Goal: Find specific page/section: Find specific page/section

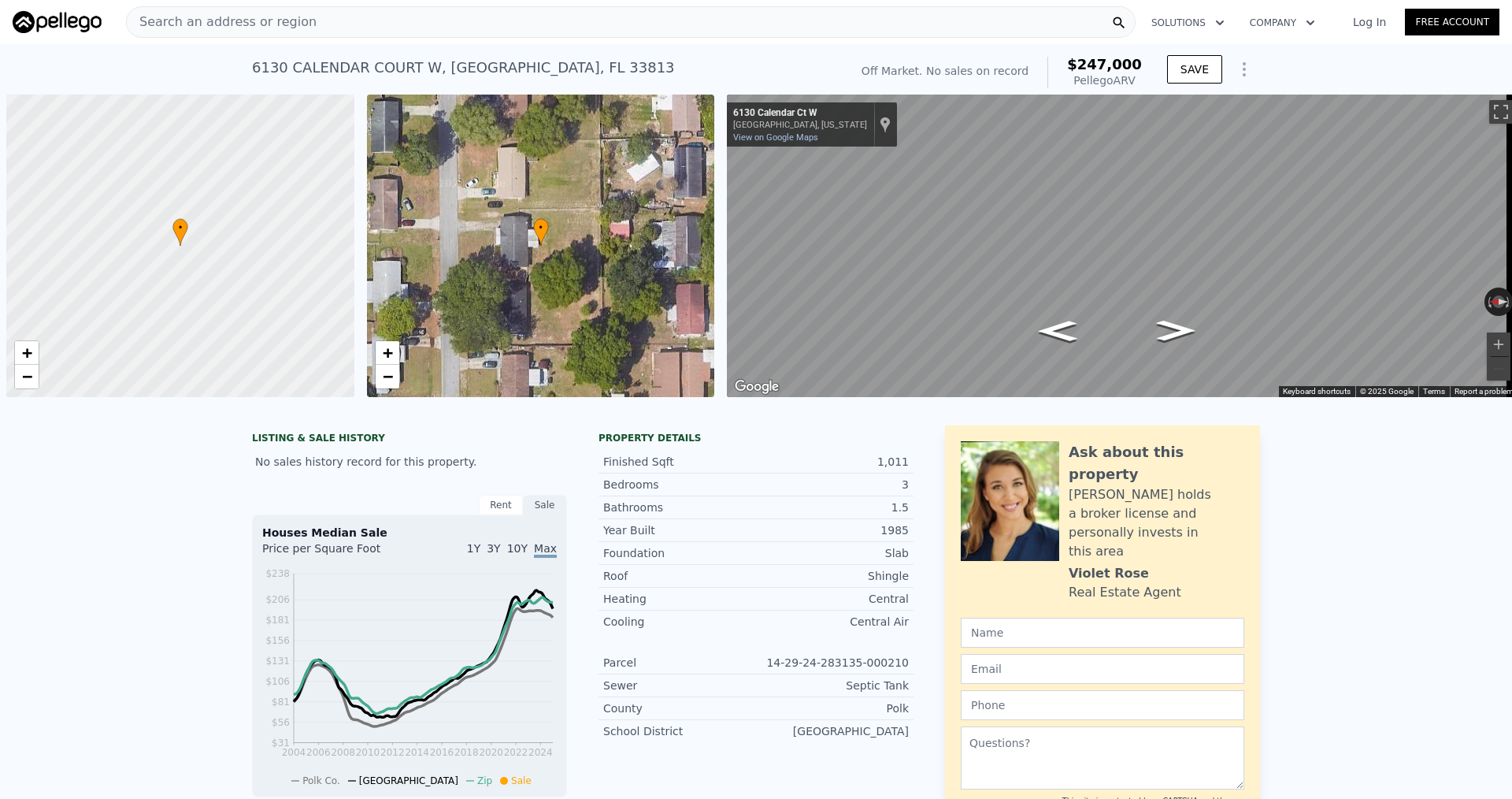
click at [295, 18] on div "Search an address or region" at bounding box center [630, 22] width 1009 height 32
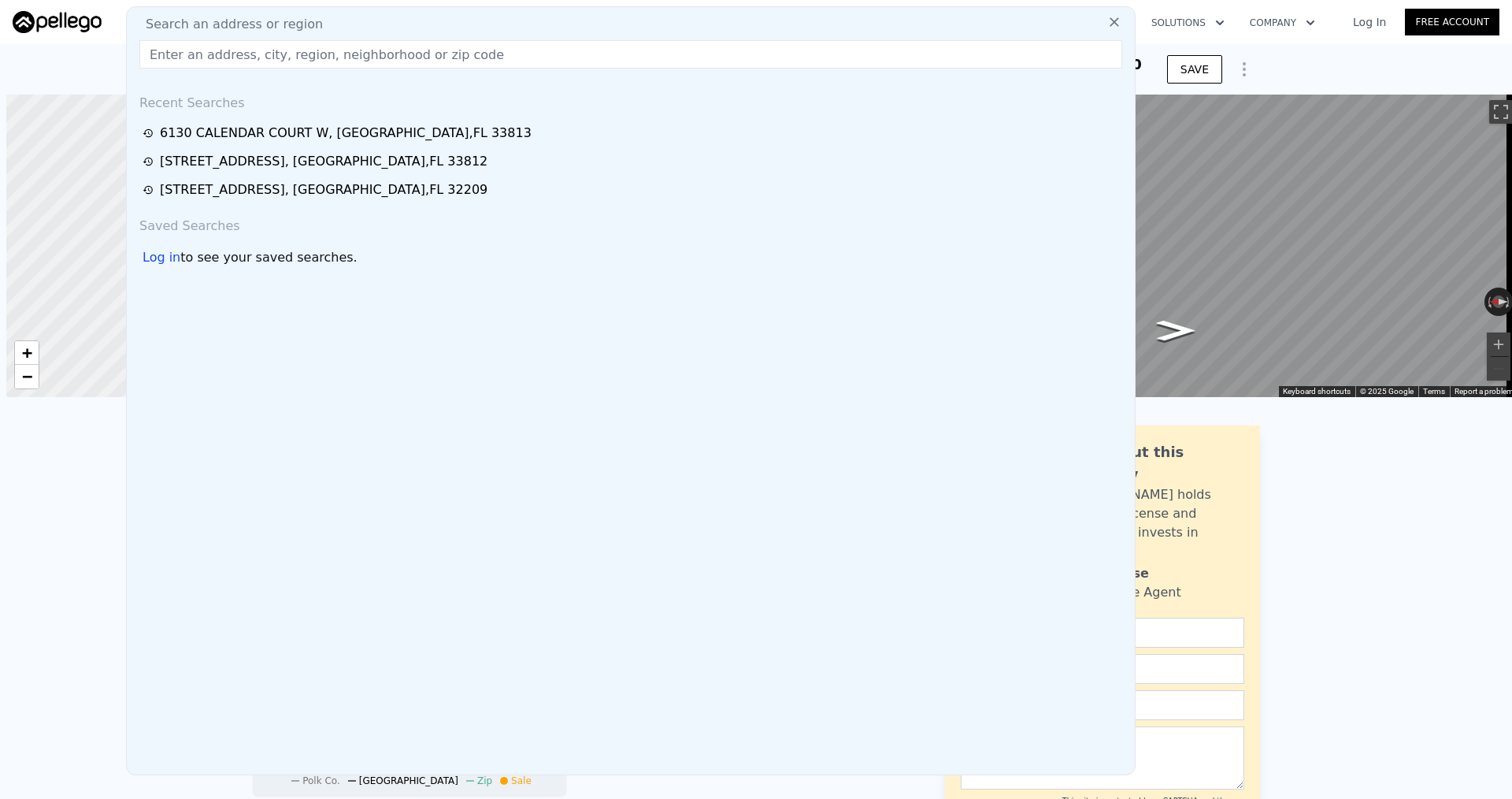
scroll to position [0, 6]
drag, startPoint x: 273, startPoint y: 8, endPoint x: 272, endPoint y: 21, distance: 13.0
click at [273, 14] on div "Search an address or region Recent Searches [STREET_ADDRESS] [STREET_ADDRESS] […" at bounding box center [630, 391] width 1009 height 769
click at [253, 53] on input "text" at bounding box center [631, 54] width 983 height 29
paste input "[STREET_ADDRESS]"
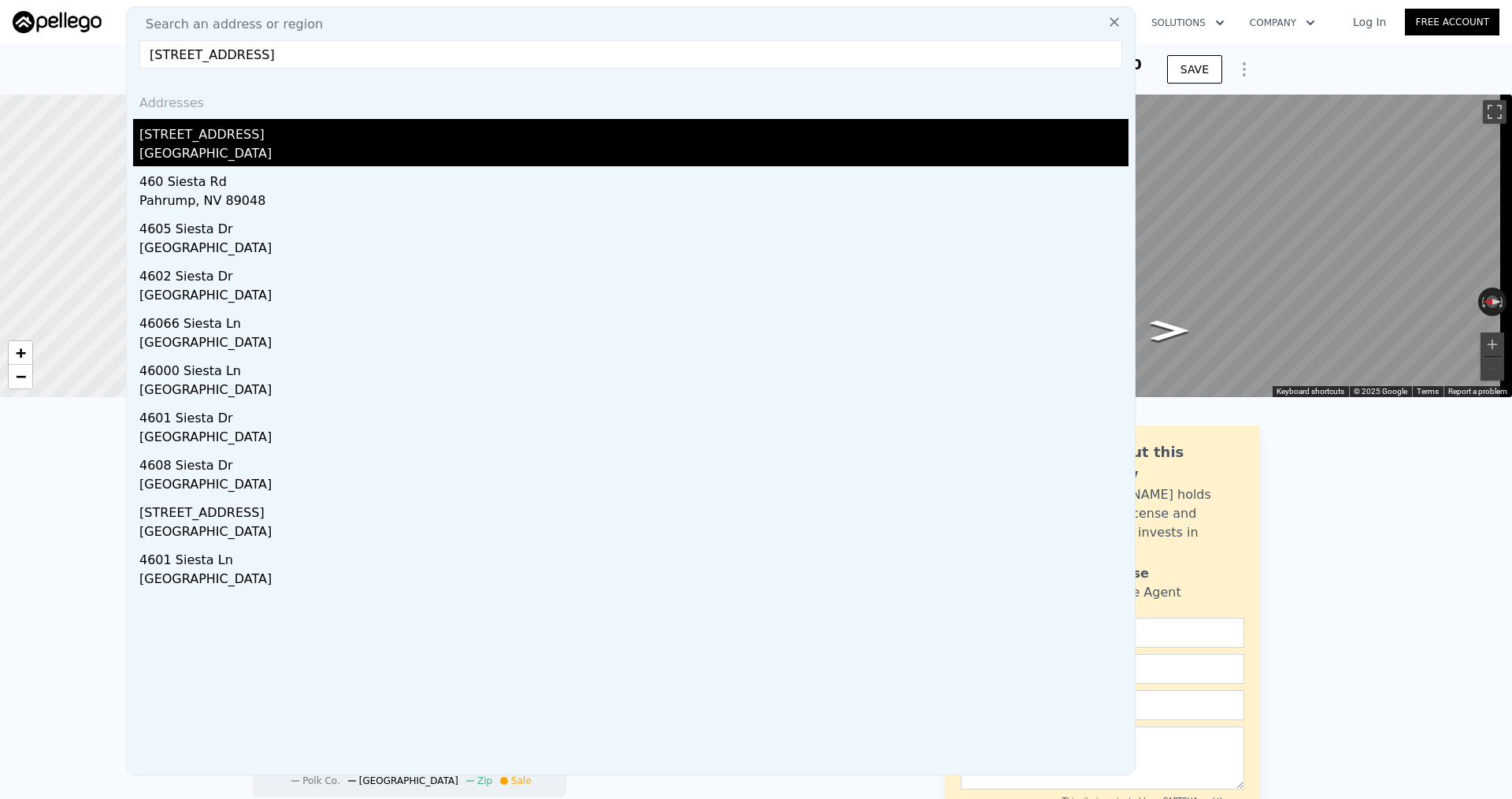
type input "[STREET_ADDRESS]"
click at [303, 139] on div "[STREET_ADDRESS]" at bounding box center [634, 131] width 989 height 25
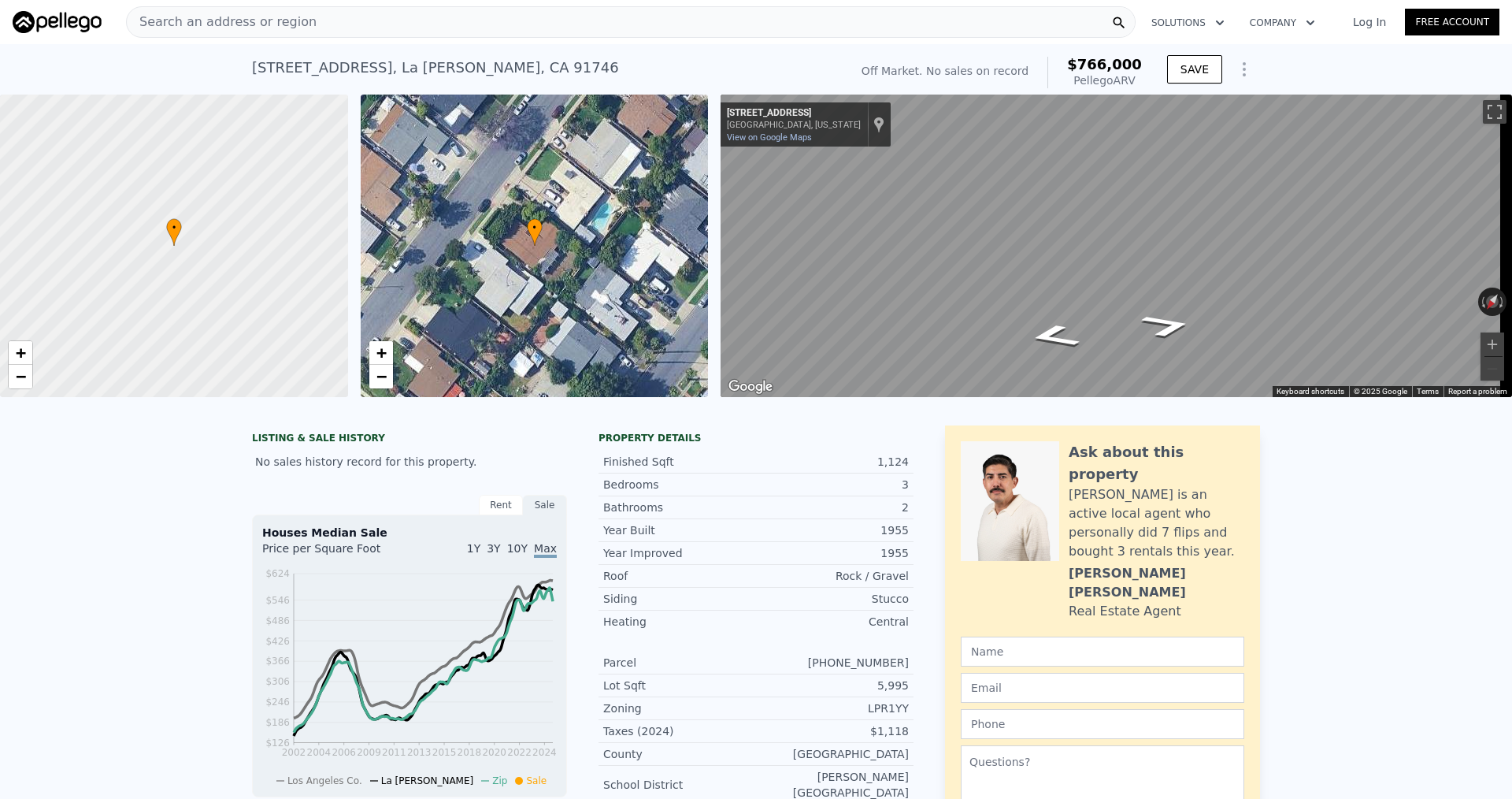
click at [317, 19] on div "Search an address or region" at bounding box center [630, 22] width 1009 height 32
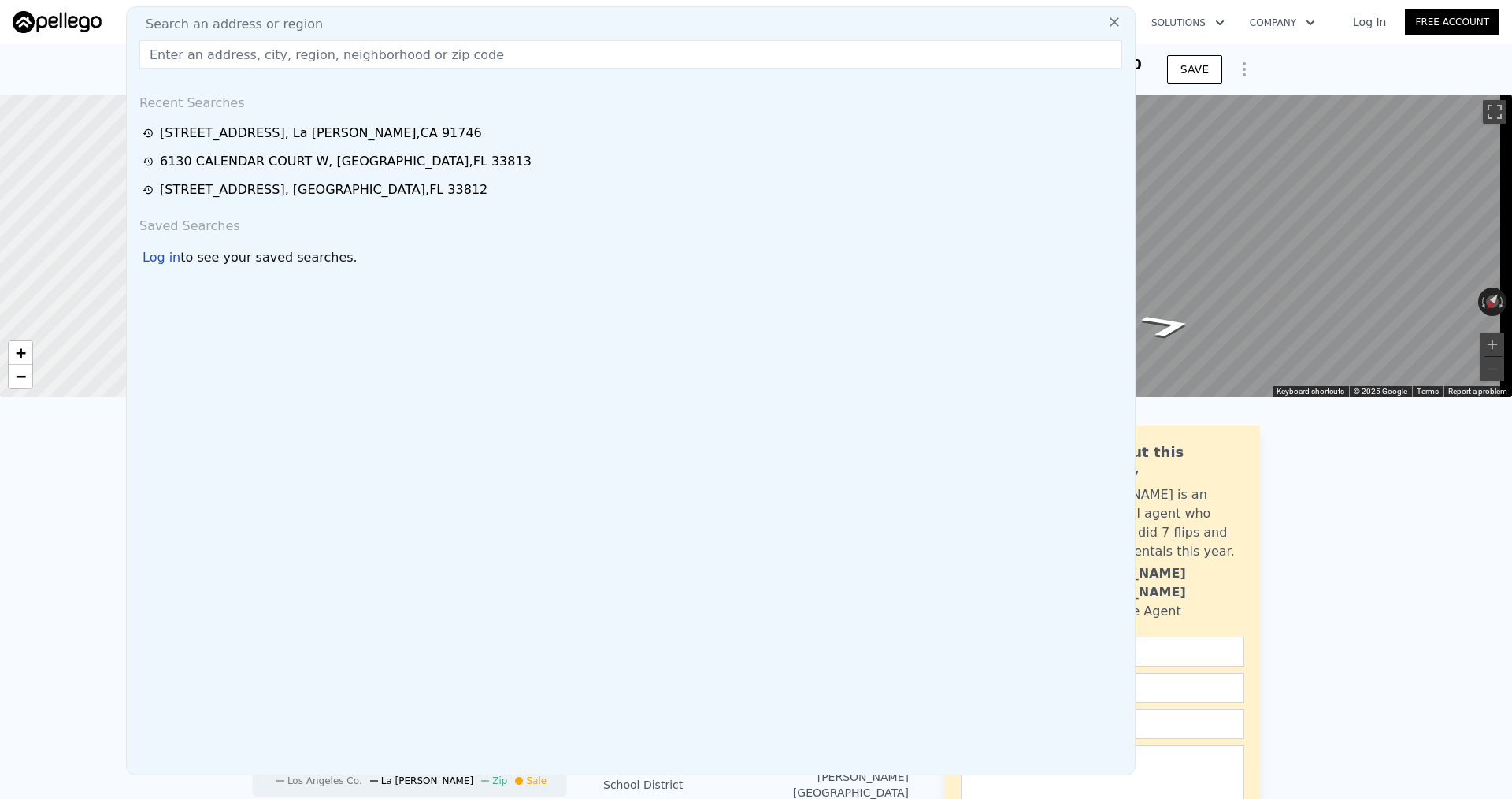
click at [317, 51] on input "text" at bounding box center [631, 54] width 983 height 29
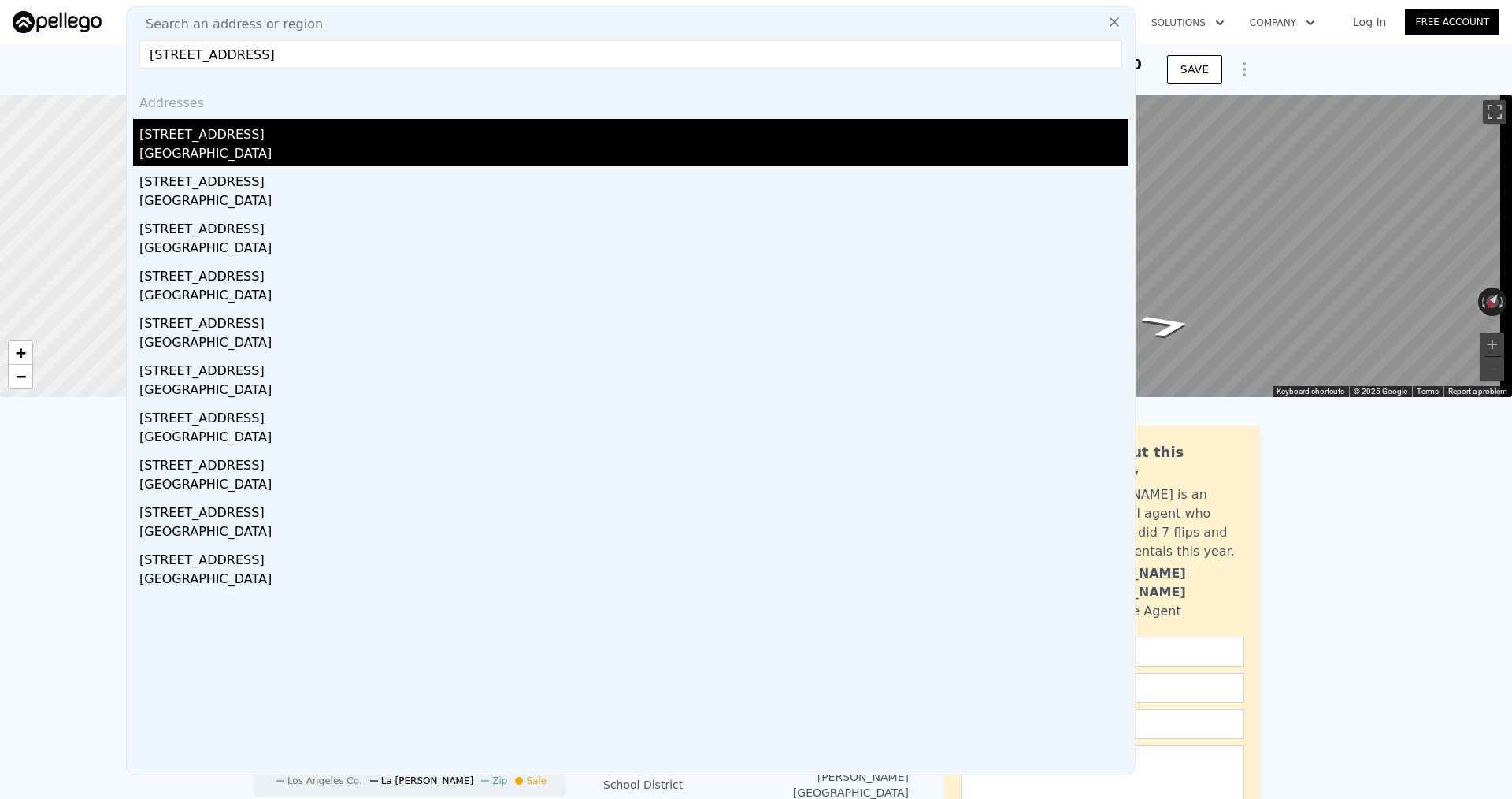
type input "[STREET_ADDRESS]"
click at [387, 146] on div "[GEOGRAPHIC_DATA]" at bounding box center [634, 155] width 989 height 22
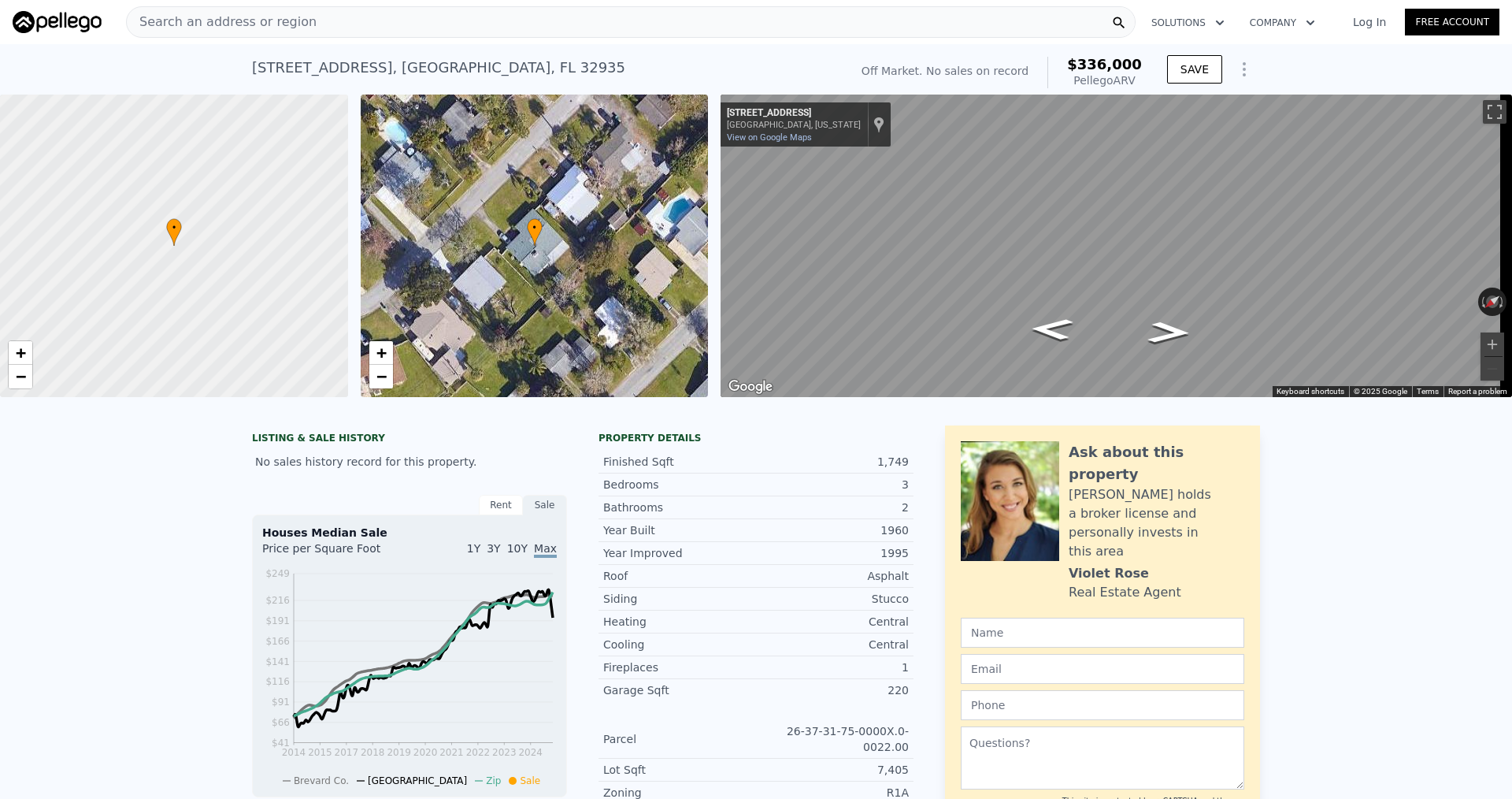
click at [328, 29] on div "Search an address or region" at bounding box center [630, 22] width 1009 height 32
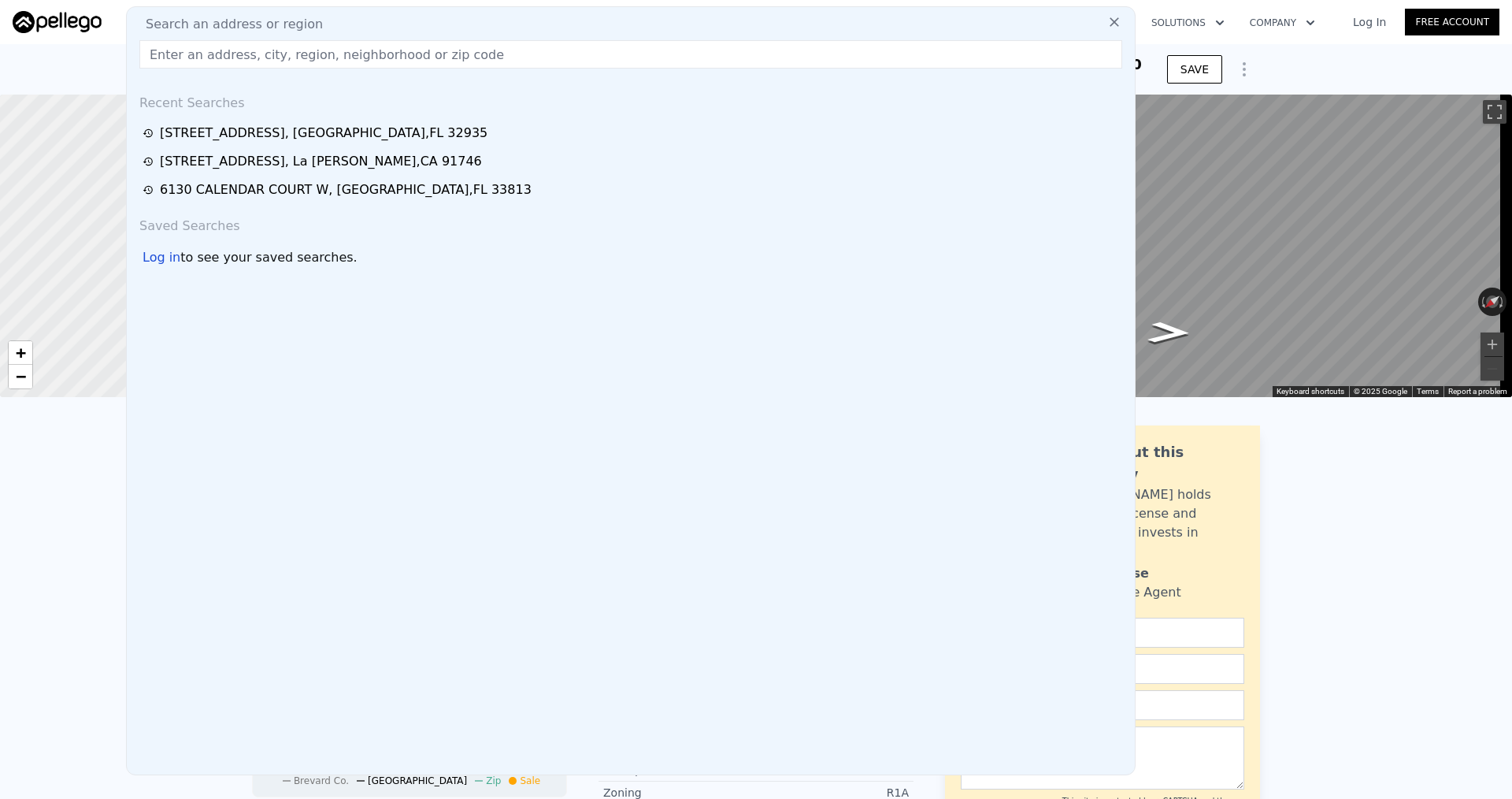
click at [278, 53] on input "text" at bounding box center [631, 54] width 983 height 29
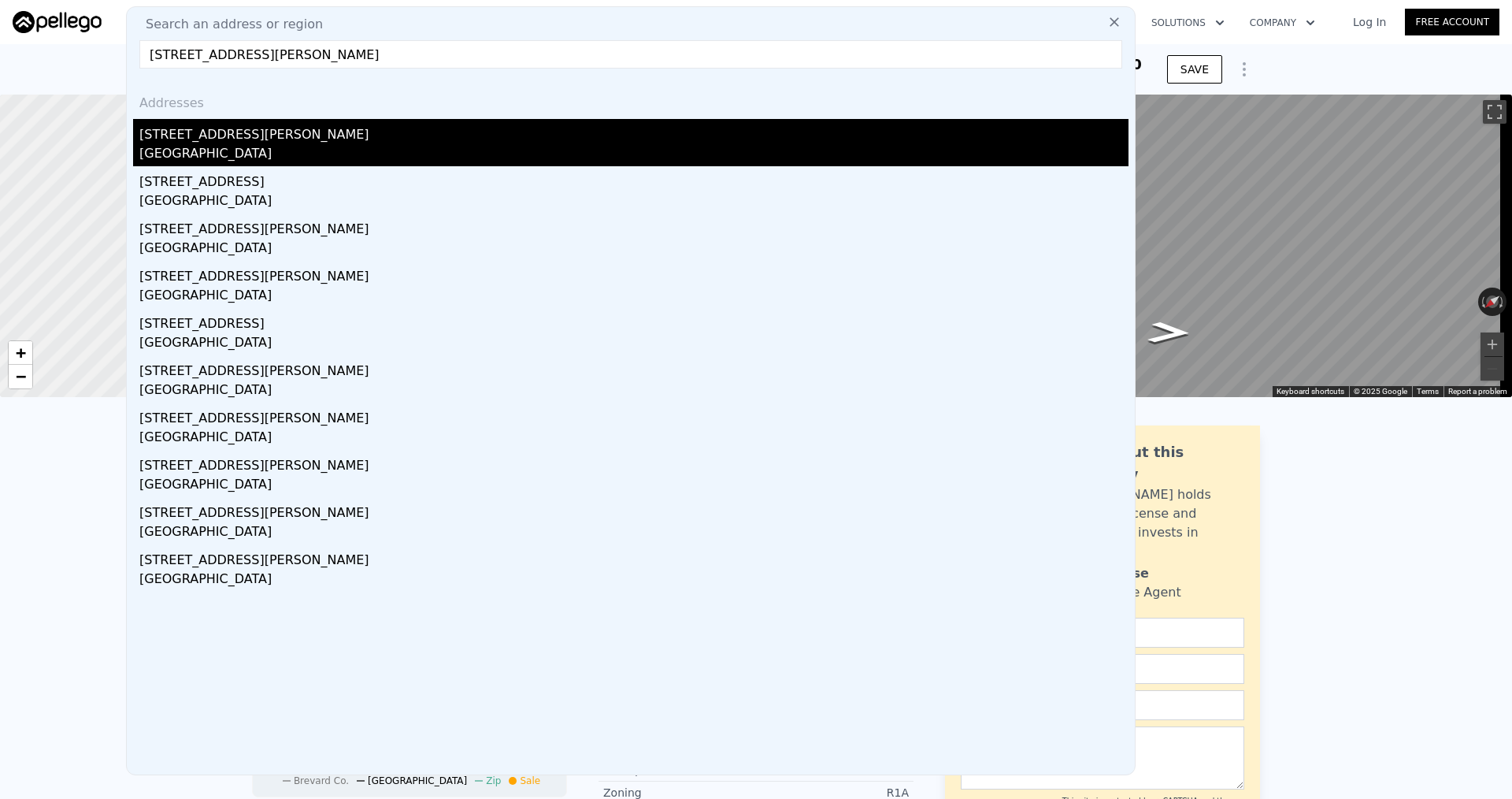
type input "[STREET_ADDRESS][PERSON_NAME]"
click at [310, 143] on div "[STREET_ADDRESS][PERSON_NAME]" at bounding box center [634, 131] width 989 height 25
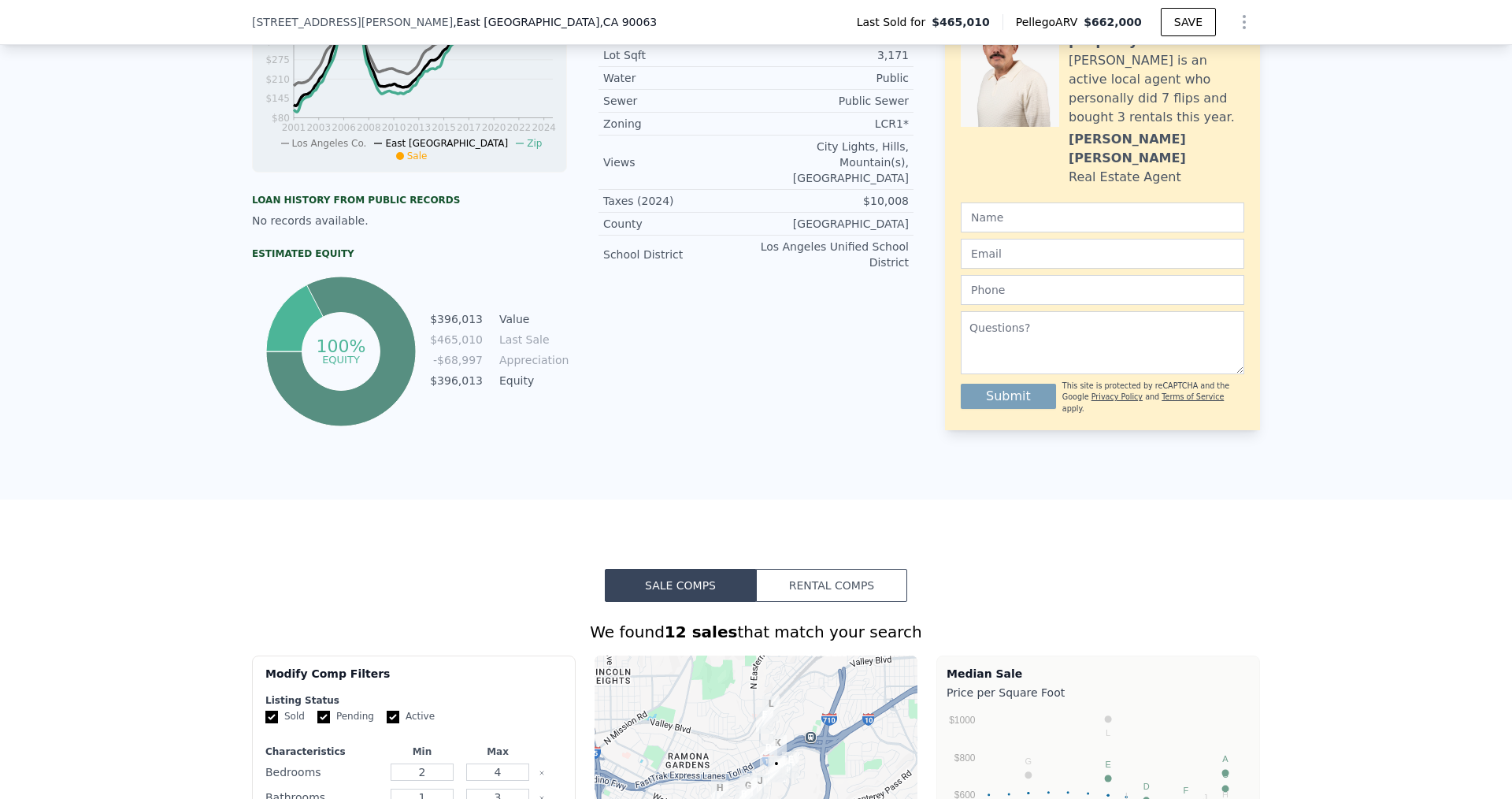
scroll to position [1097, 0]
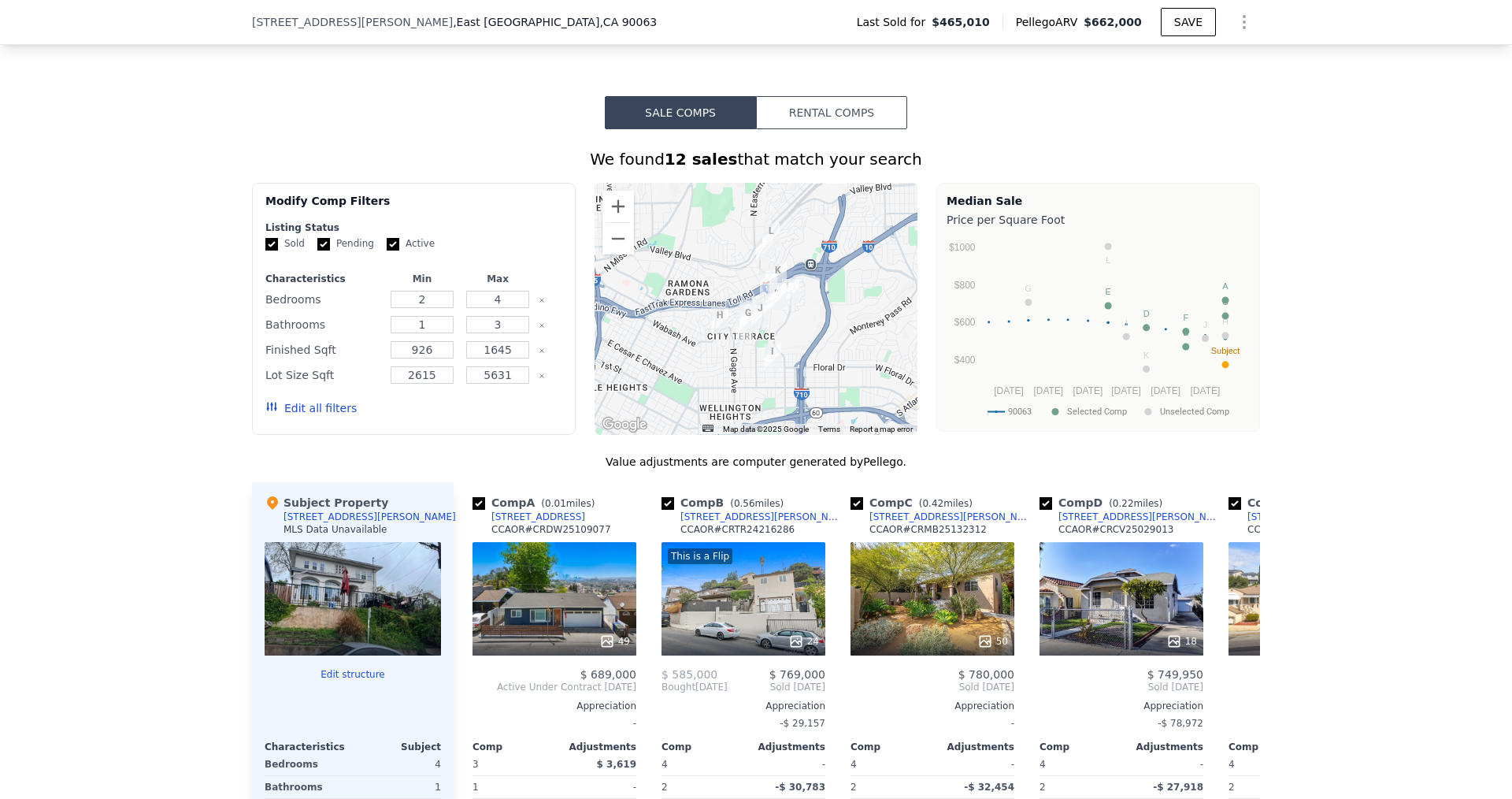
click at [388, 611] on div at bounding box center [353, 598] width 177 height 114
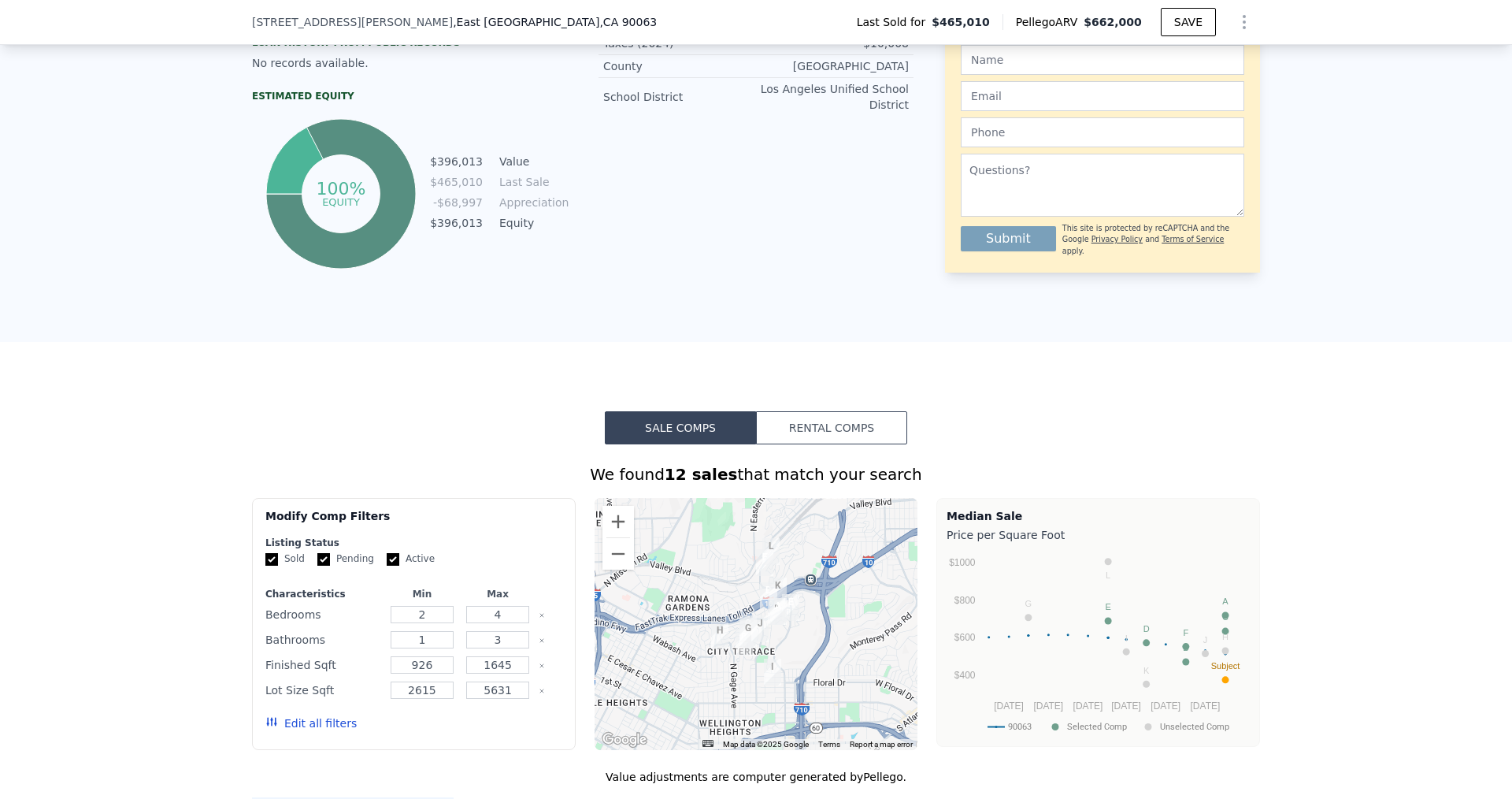
scroll to position [1413, 0]
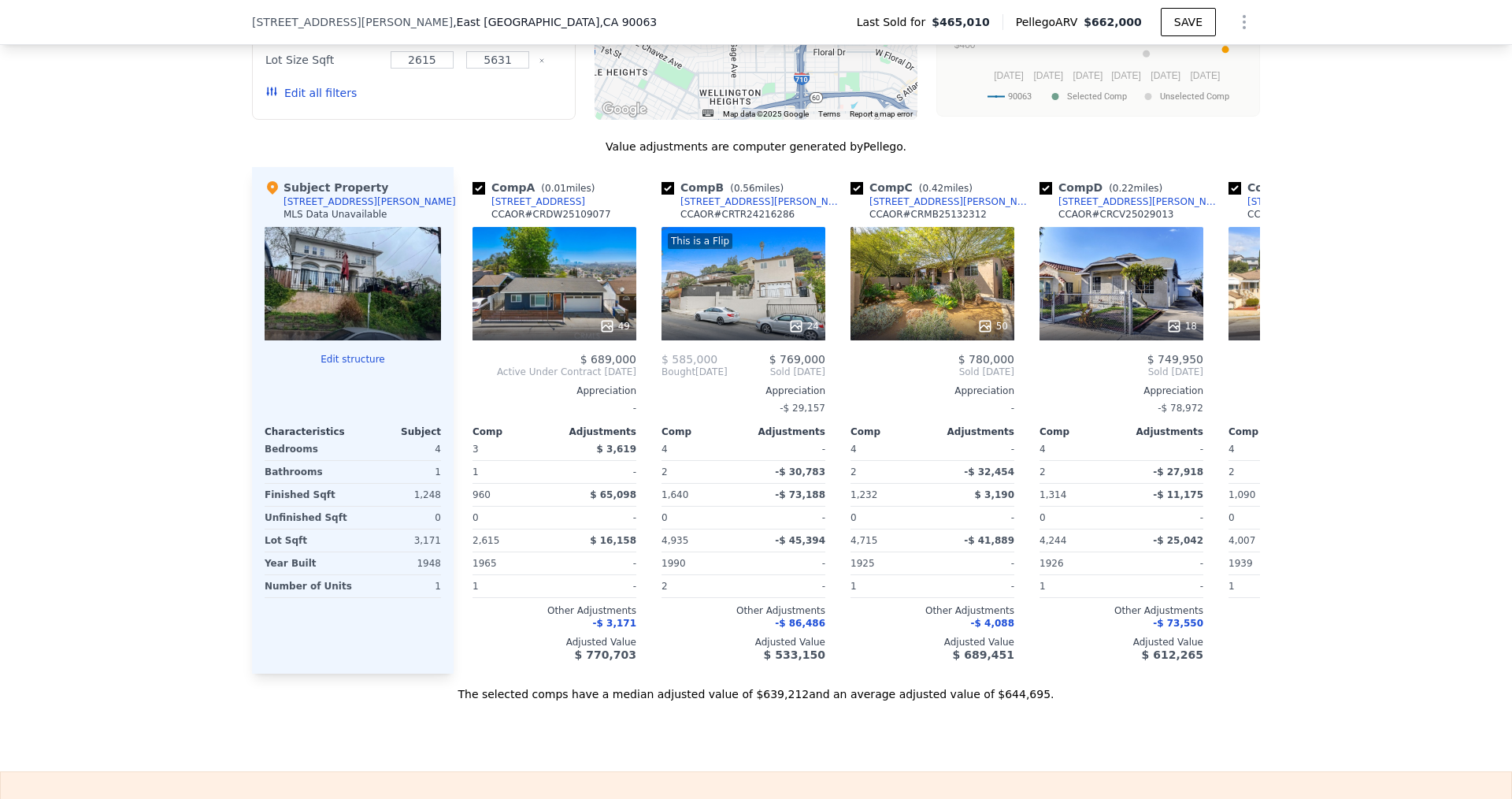
click at [355, 365] on button "Edit structure" at bounding box center [353, 360] width 177 height 13
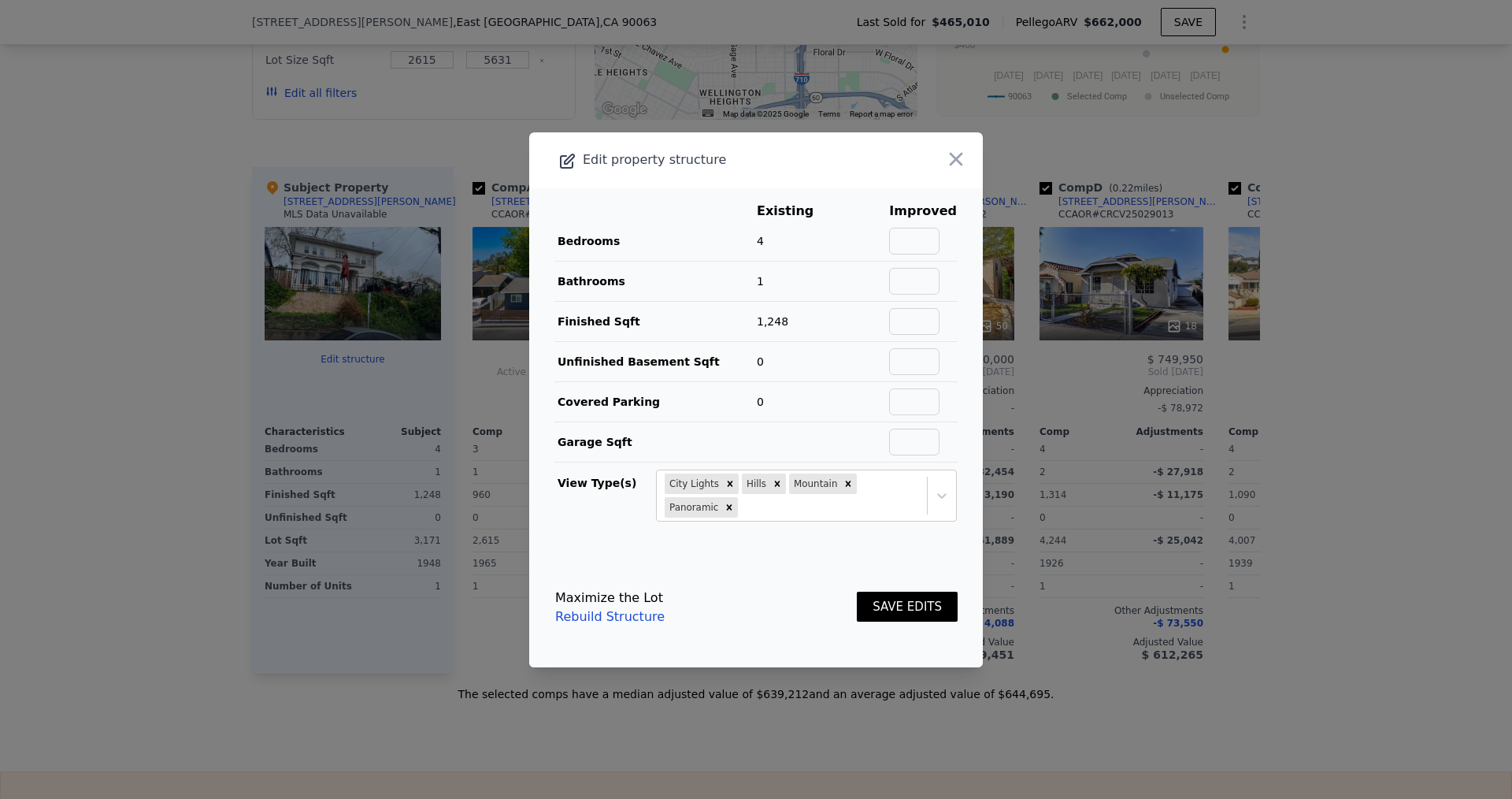
drag, startPoint x: 948, startPoint y: 158, endPoint x: 894, endPoint y: 175, distance: 56.6
click at [947, 161] on icon "button" at bounding box center [956, 159] width 22 height 22
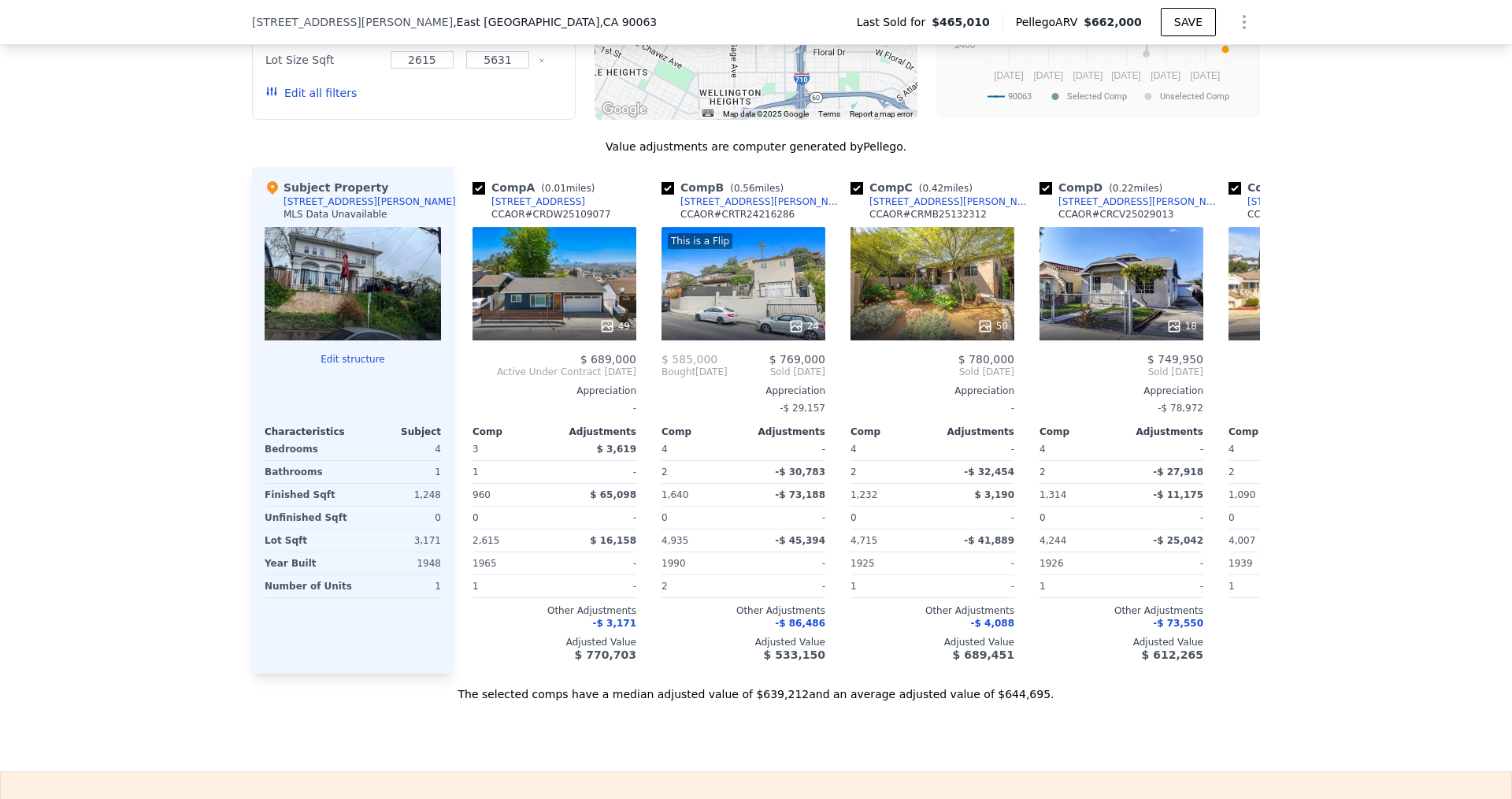
click at [345, 309] on div at bounding box center [353, 283] width 177 height 114
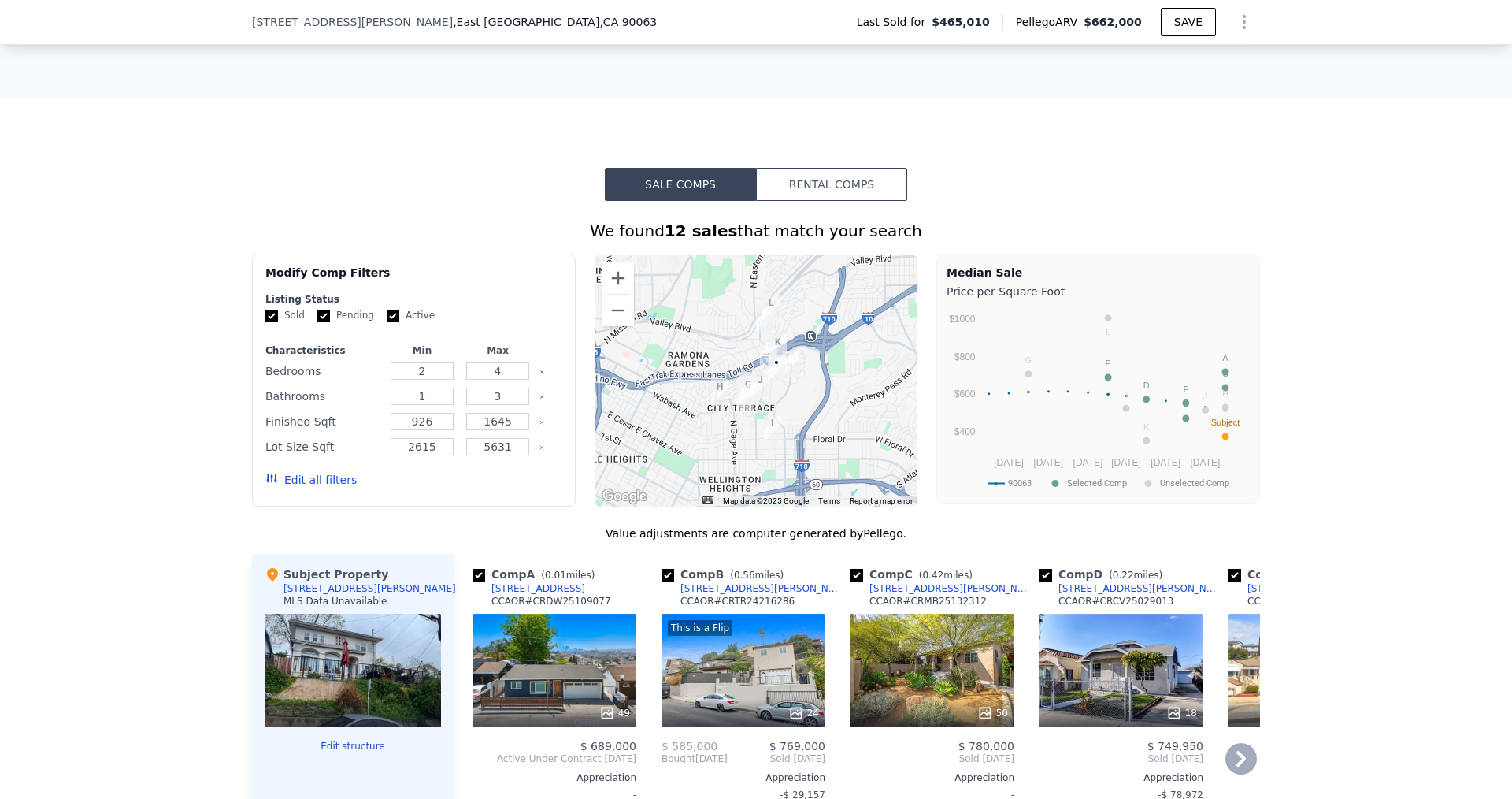
scroll to position [1019, 0]
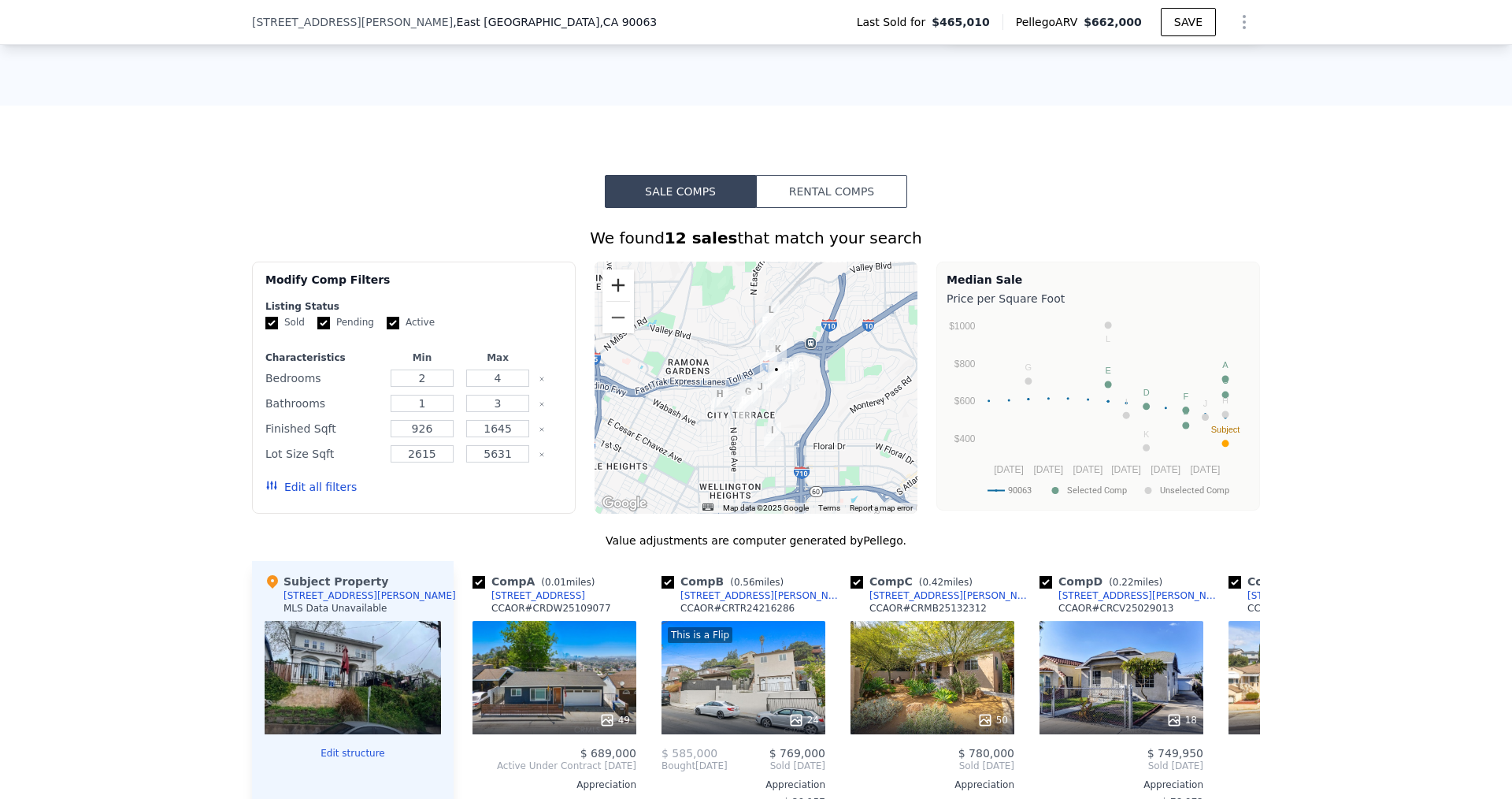
click at [615, 285] on button "Zoom in" at bounding box center [618, 286] width 32 height 32
click at [615, 286] on button "Zoom in" at bounding box center [618, 286] width 32 height 32
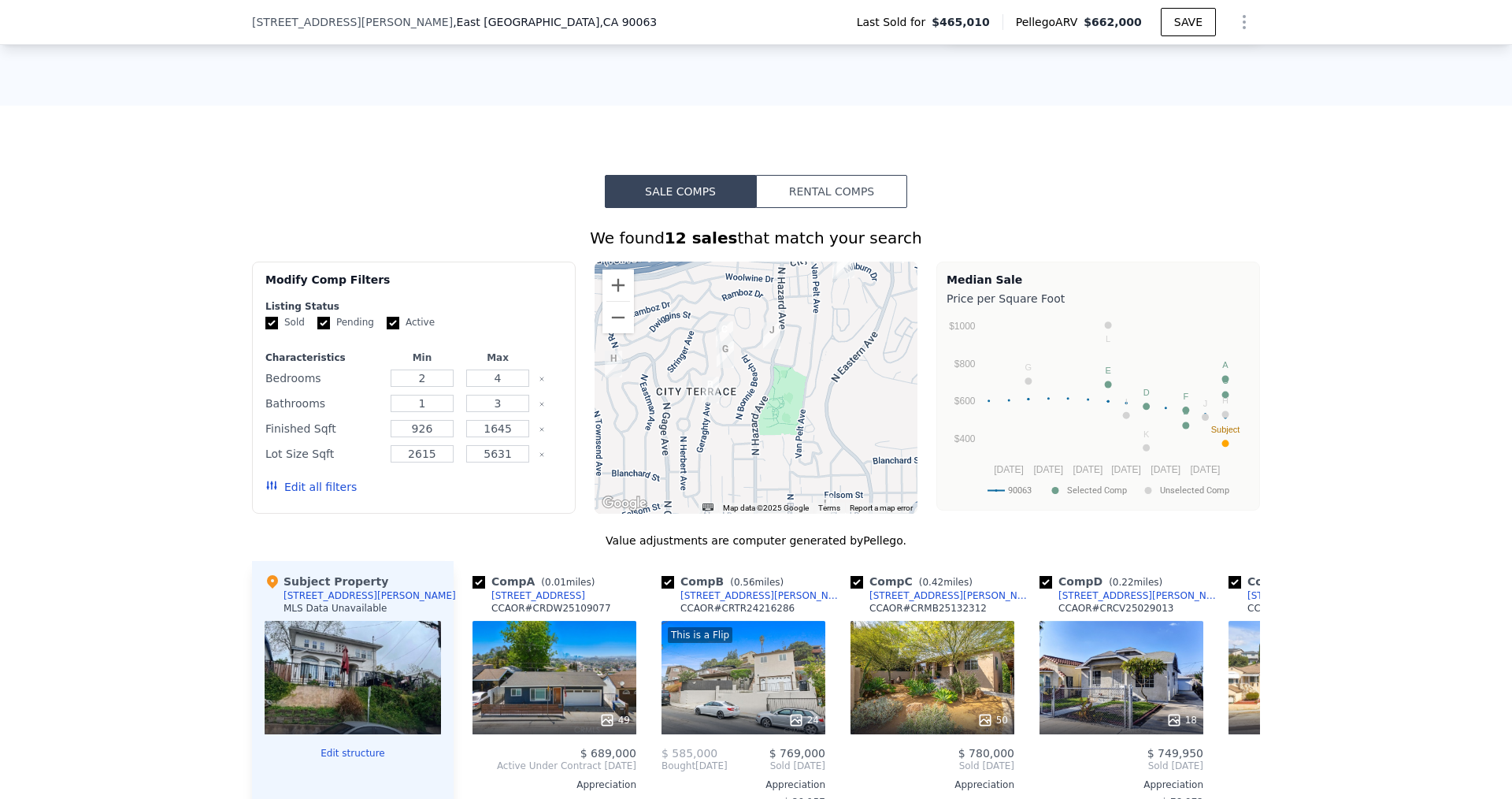
drag, startPoint x: 767, startPoint y: 455, endPoint x: 764, endPoint y: 330, distance: 125.0
click at [764, 330] on img "1149 N Hazard Ave" at bounding box center [772, 336] width 17 height 27
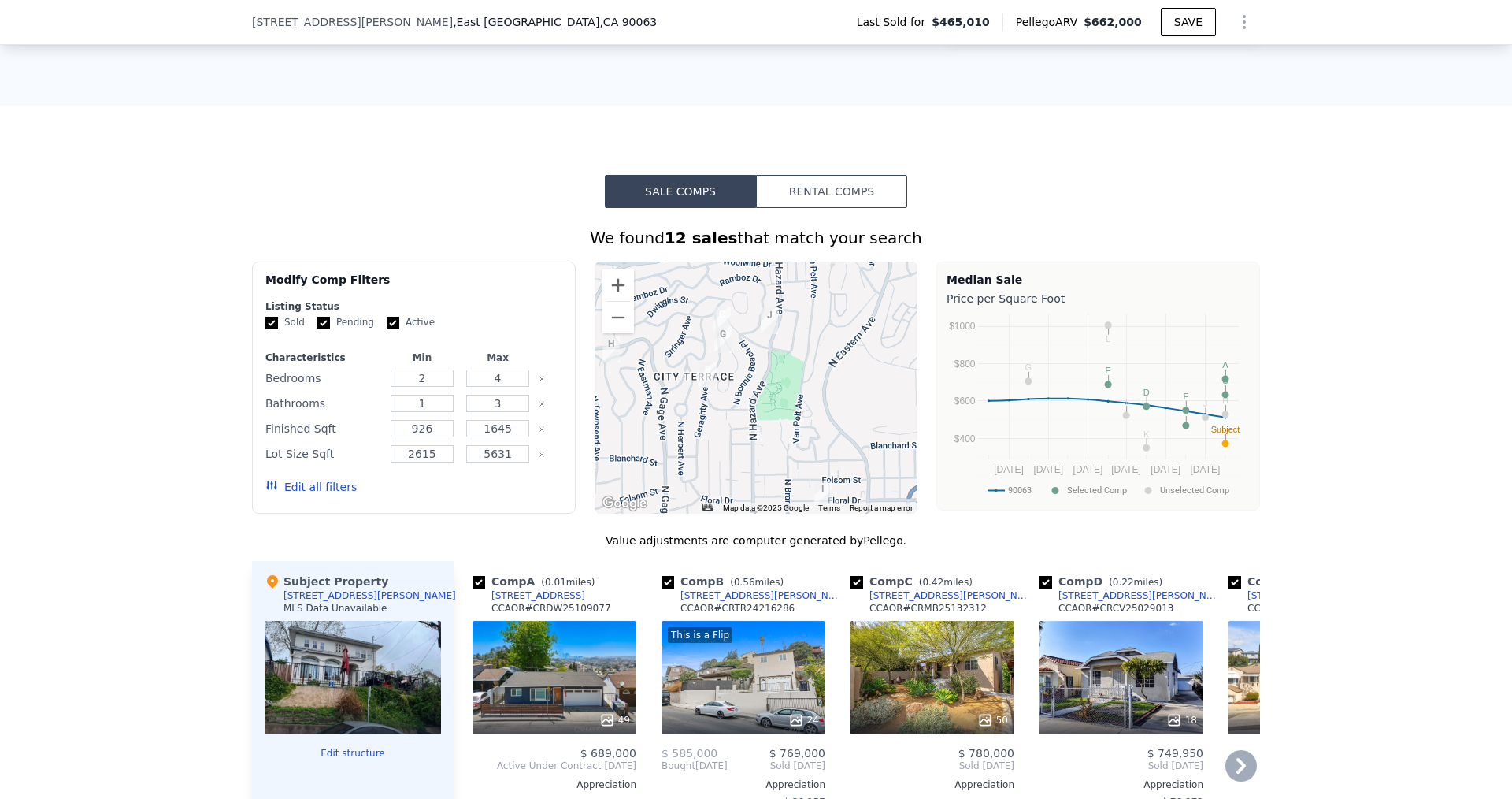
click at [766, 723] on div at bounding box center [744, 720] width 164 height 29
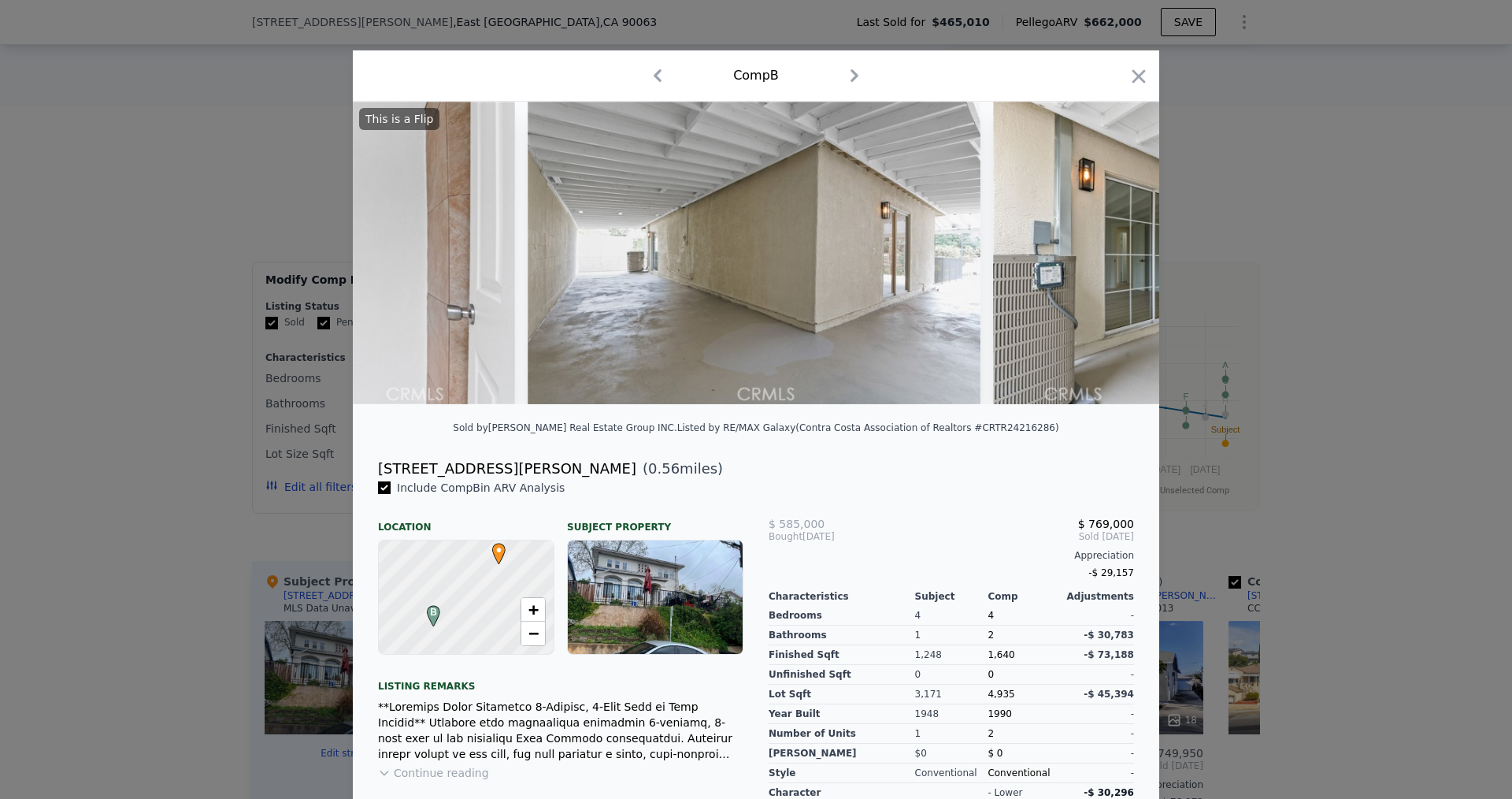
scroll to position [0, 10101]
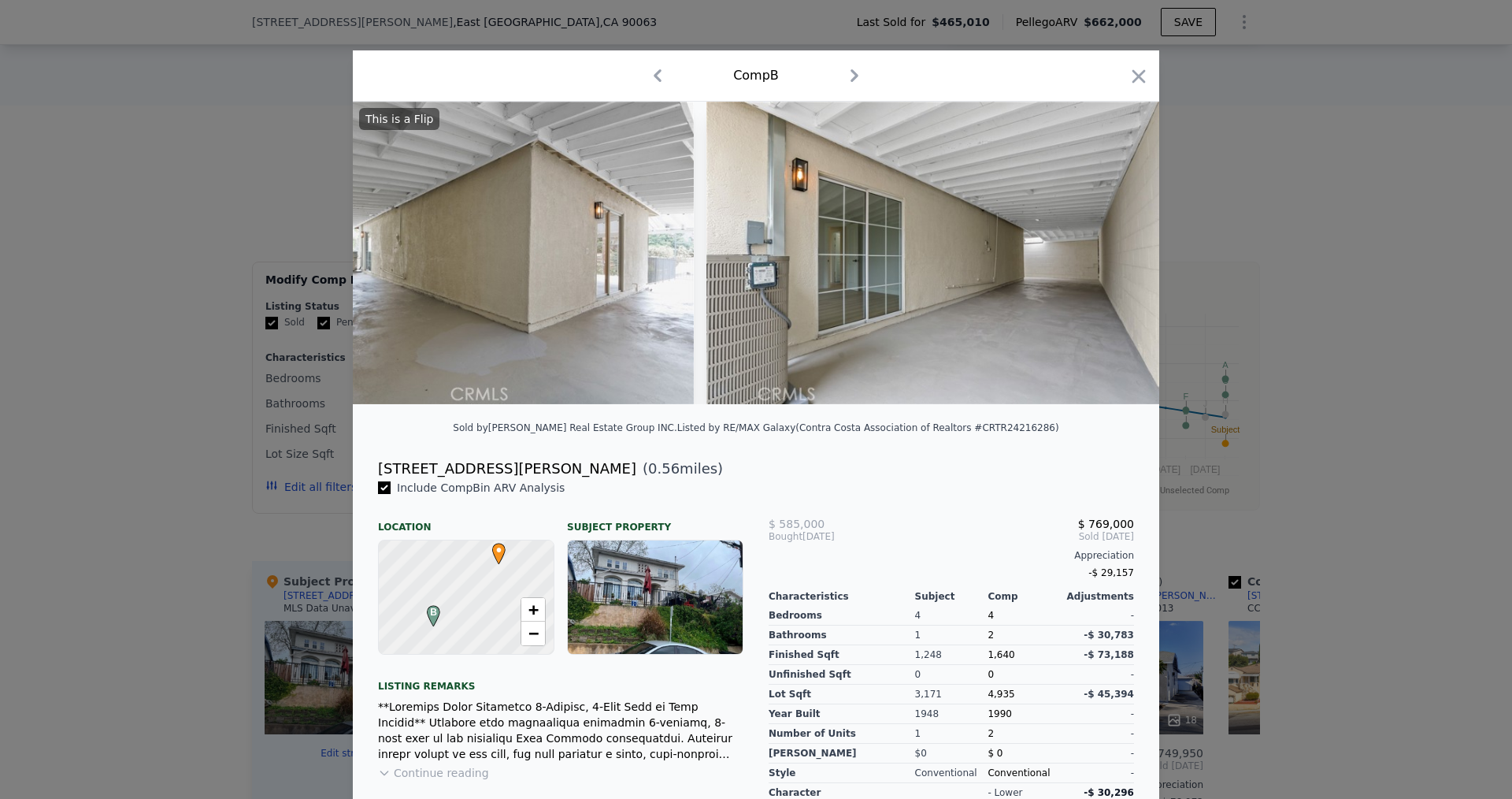
drag, startPoint x: 1129, startPoint y: 77, endPoint x: 978, endPoint y: 522, distance: 469.9
click at [1129, 83] on icon "button" at bounding box center [1139, 76] width 22 height 22
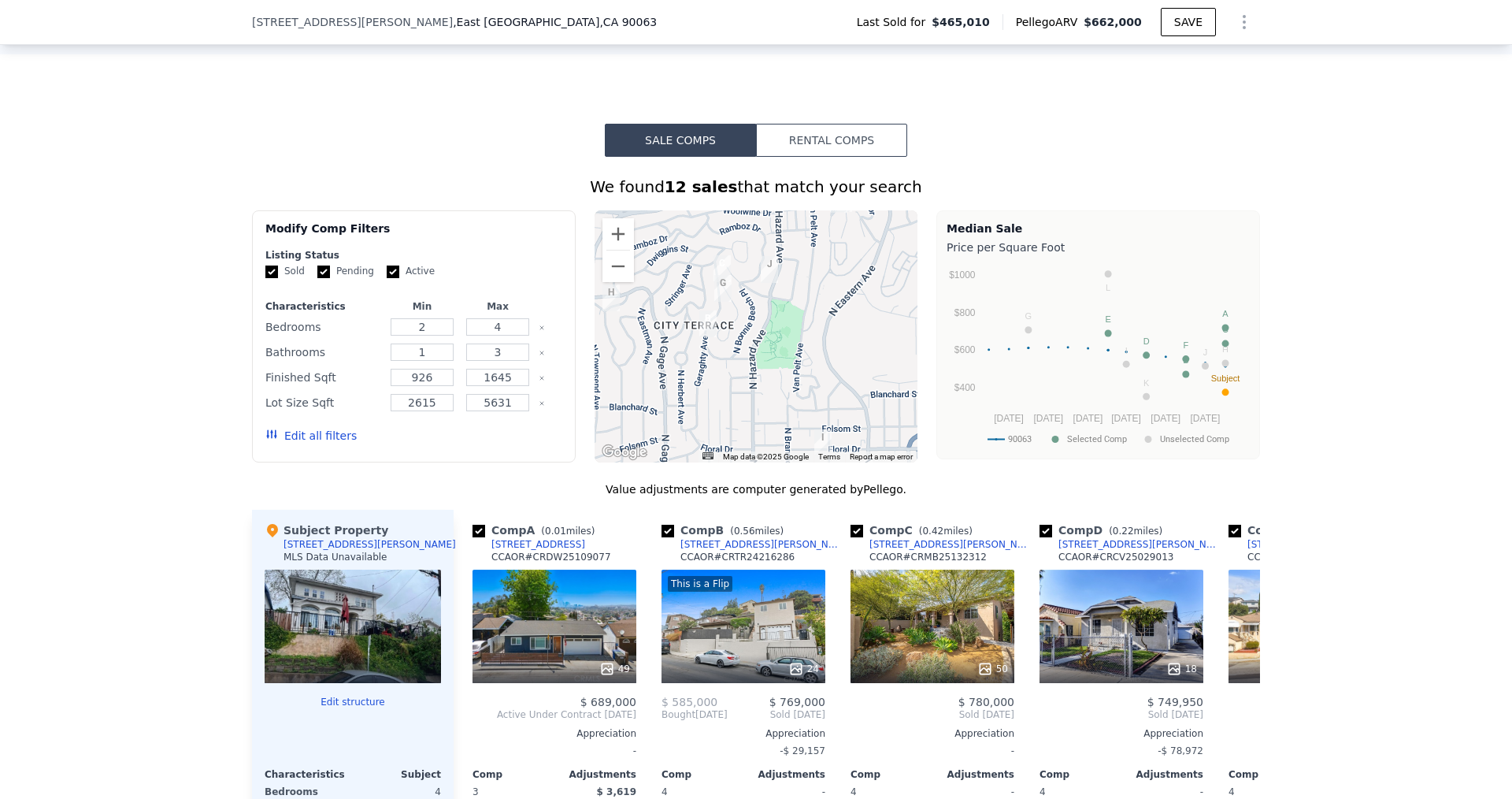
scroll to position [1097, 0]
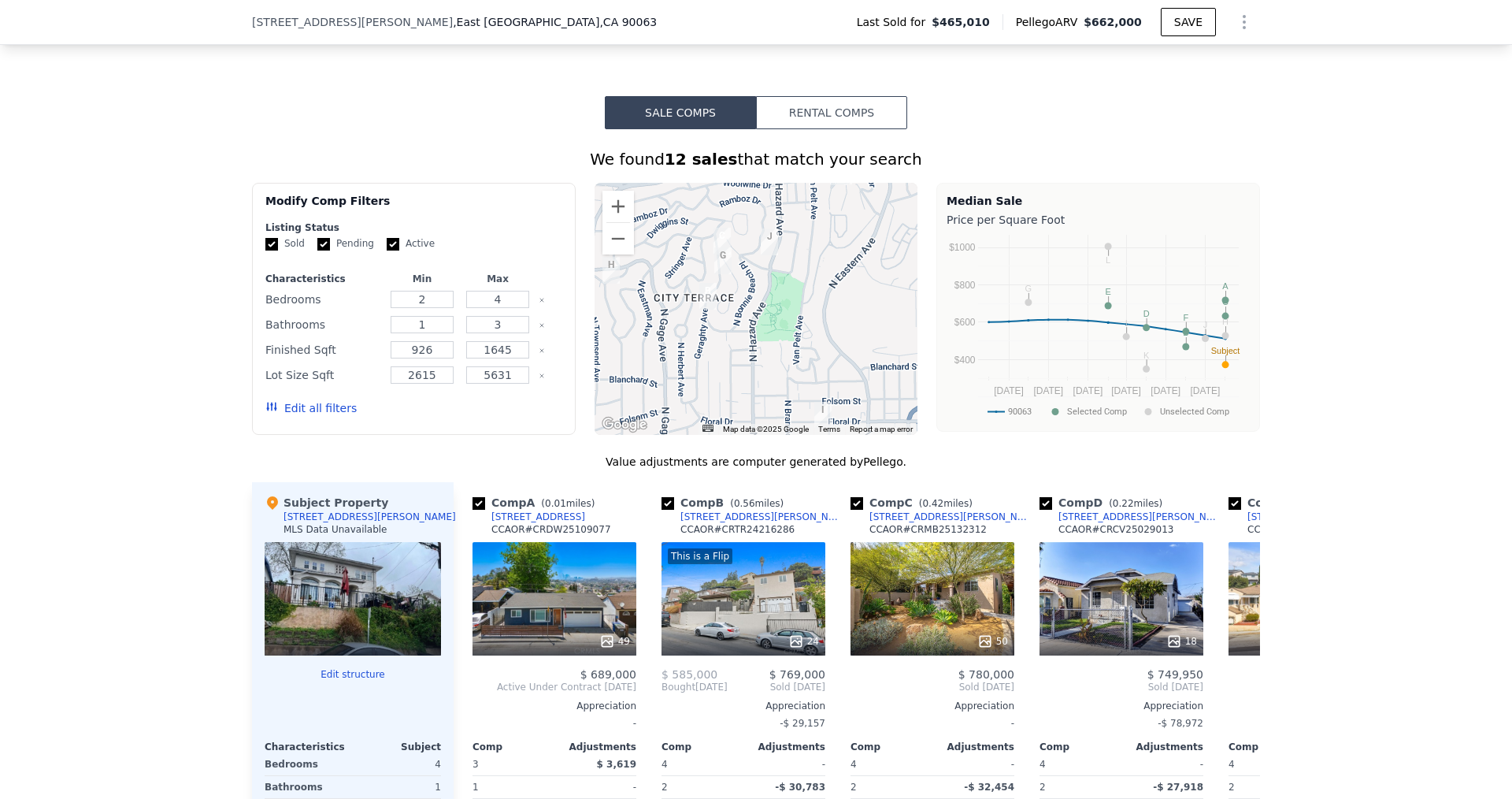
click at [363, 626] on div at bounding box center [353, 598] width 177 height 114
click at [1243, 703] on icon at bounding box center [1242, 688] width 32 height 32
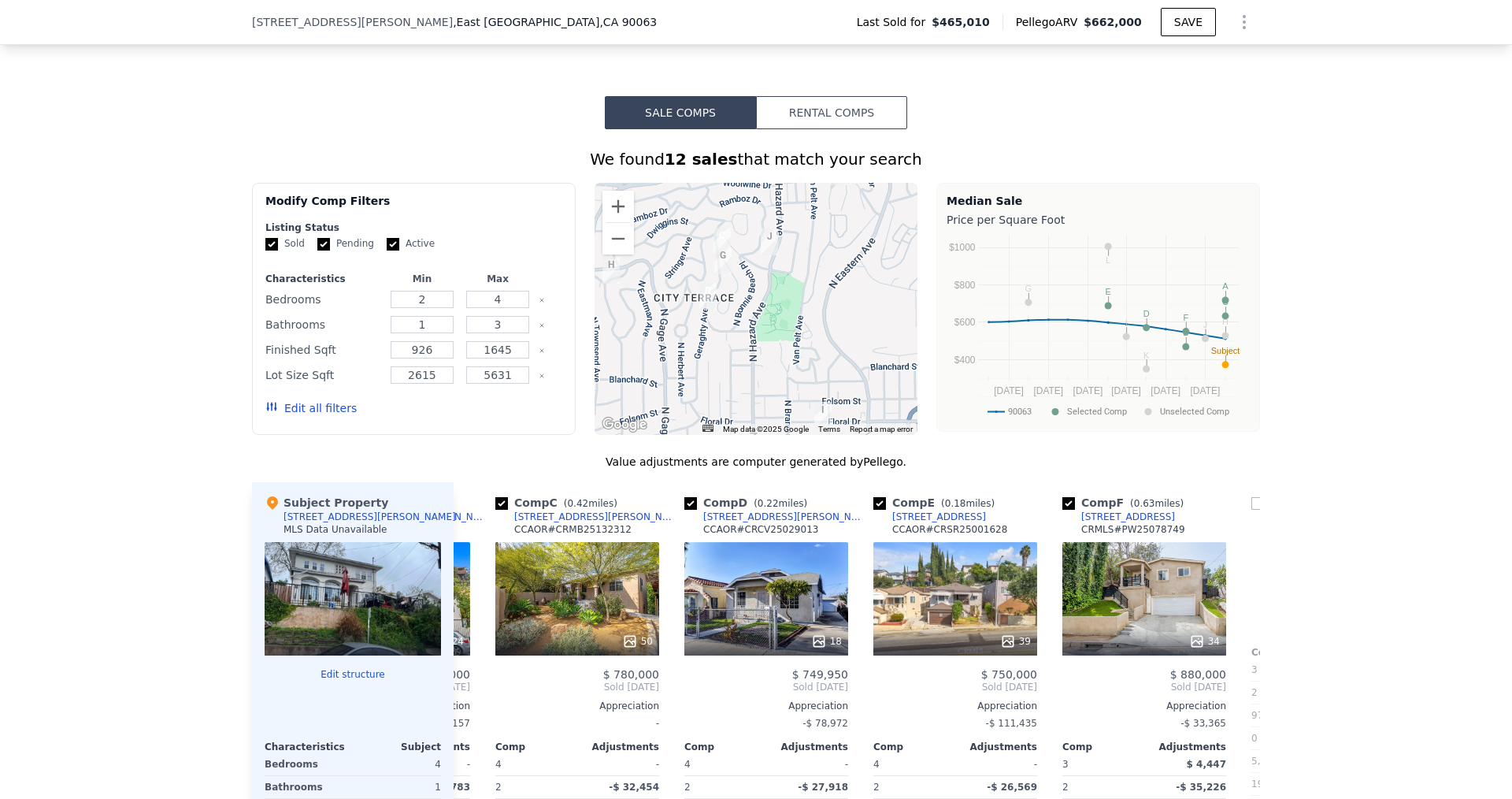
scroll to position [0, 378]
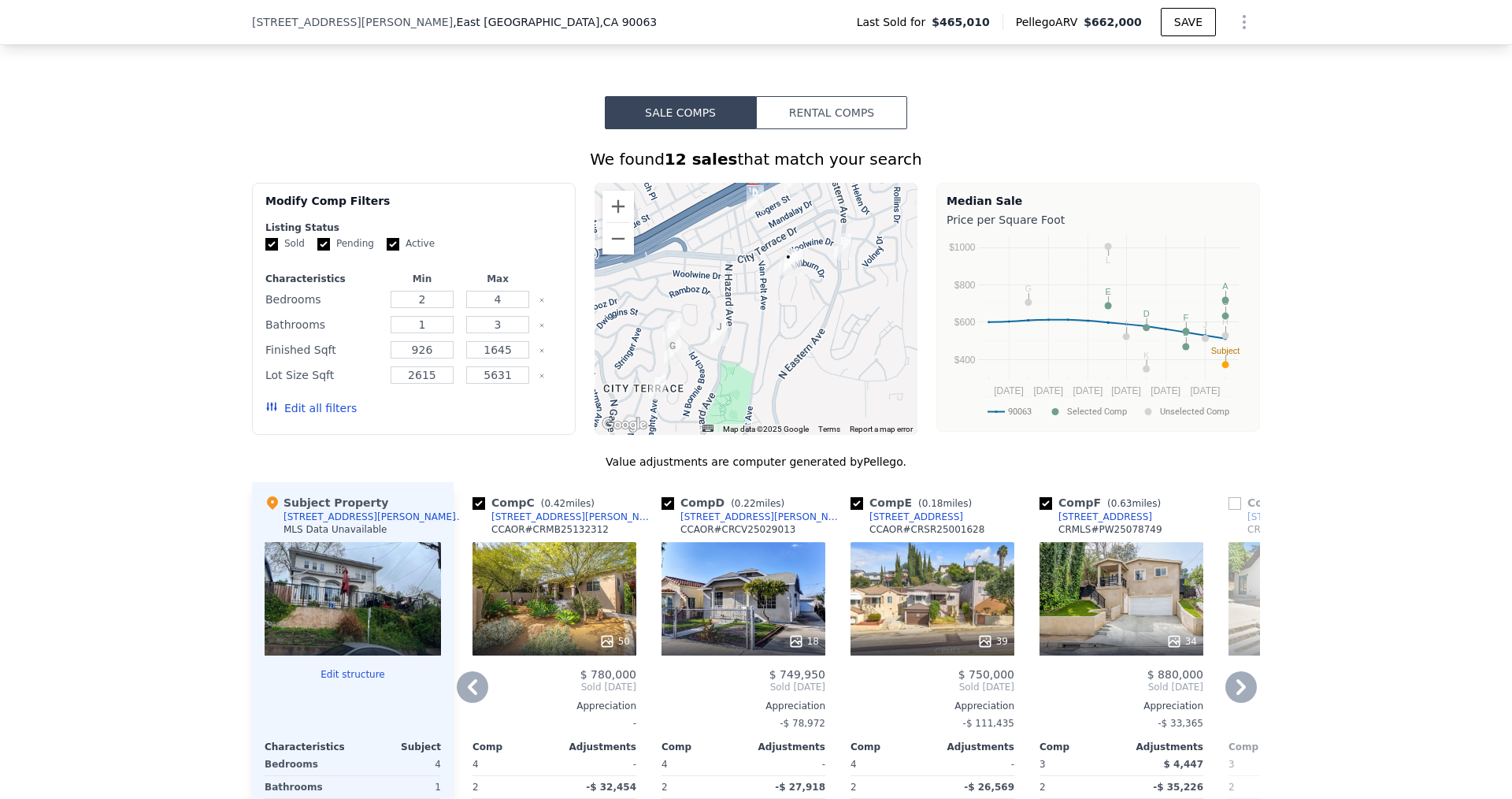
drag, startPoint x: 788, startPoint y: 304, endPoint x: 738, endPoint y: 399, distance: 107.4
click at [738, 399] on div at bounding box center [756, 309] width 324 height 252
click at [791, 268] on img "1343 Cordon Dr" at bounding box center [793, 262] width 17 height 27
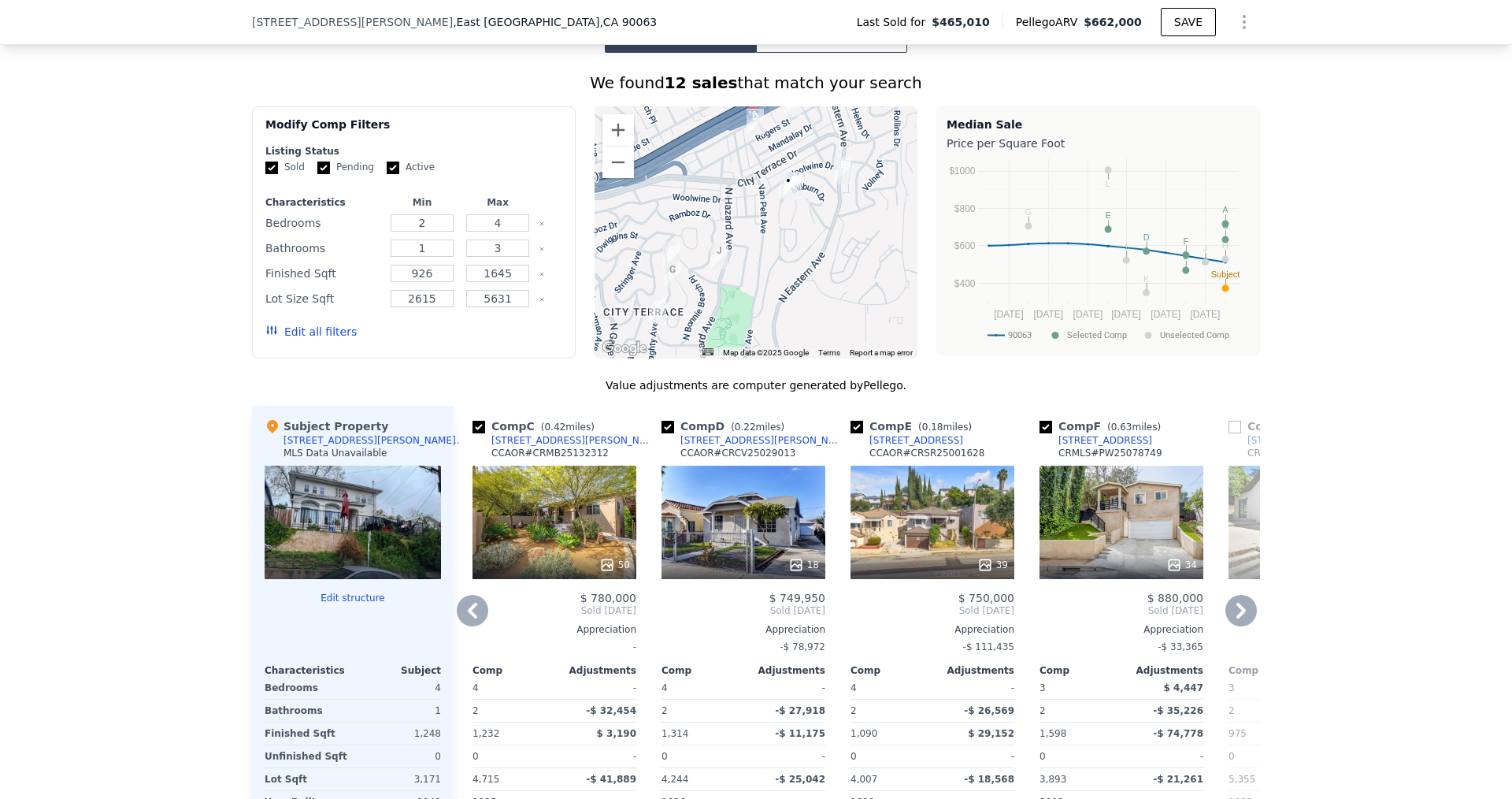
scroll to position [1255, 0]
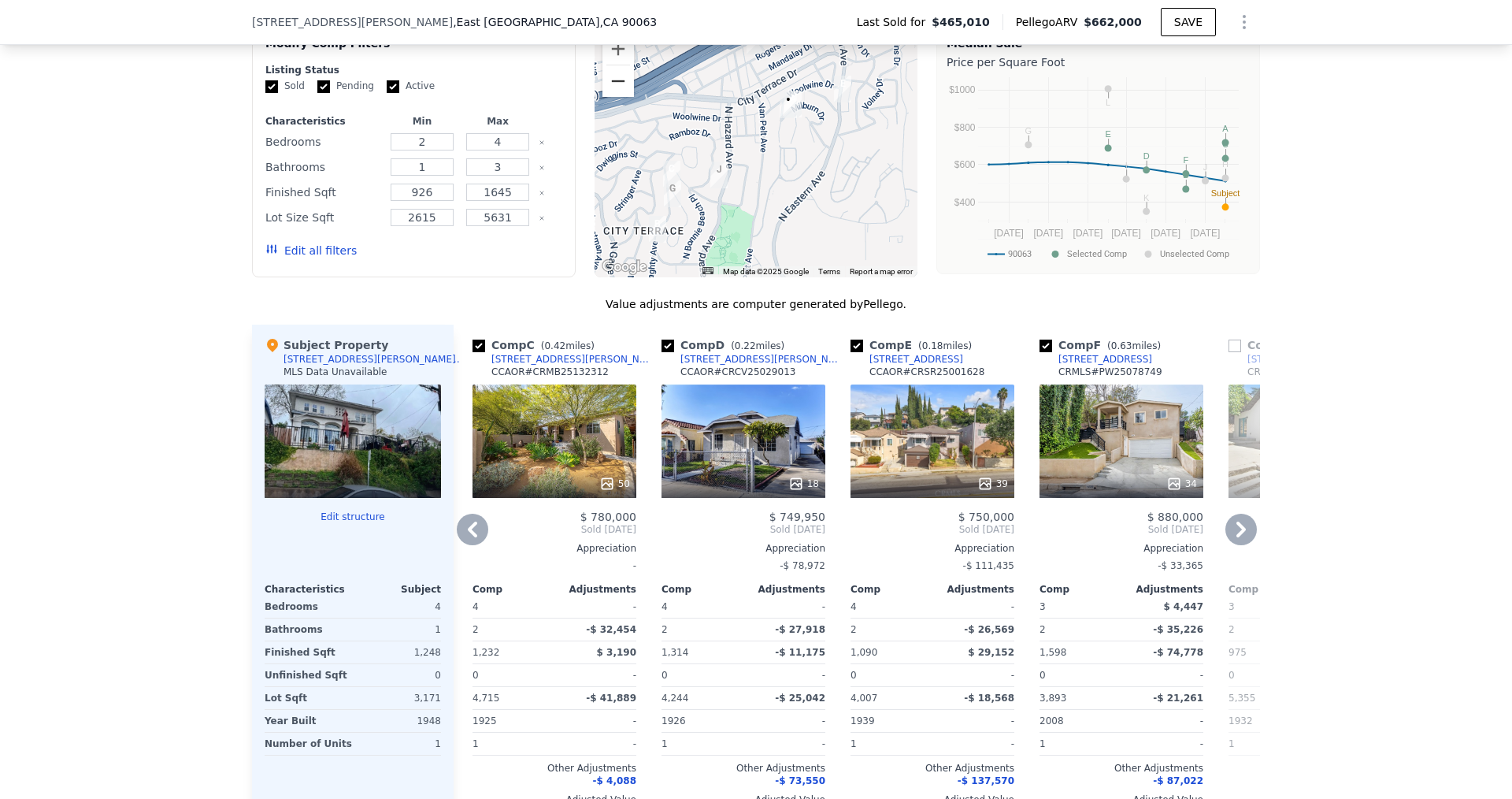
click at [609, 92] on button "Zoom out" at bounding box center [618, 81] width 32 height 32
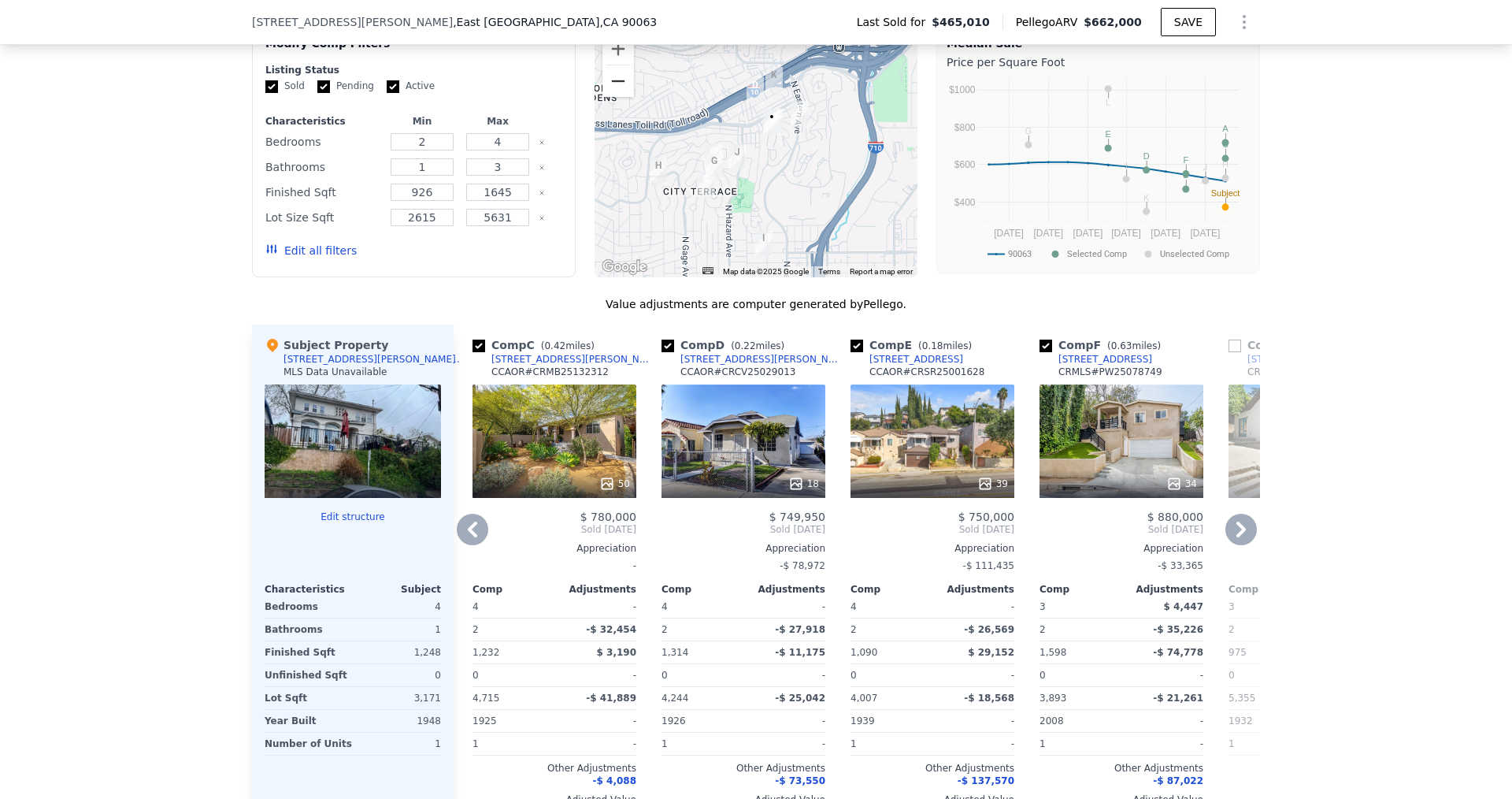
click at [612, 97] on button "Zoom out" at bounding box center [618, 81] width 32 height 32
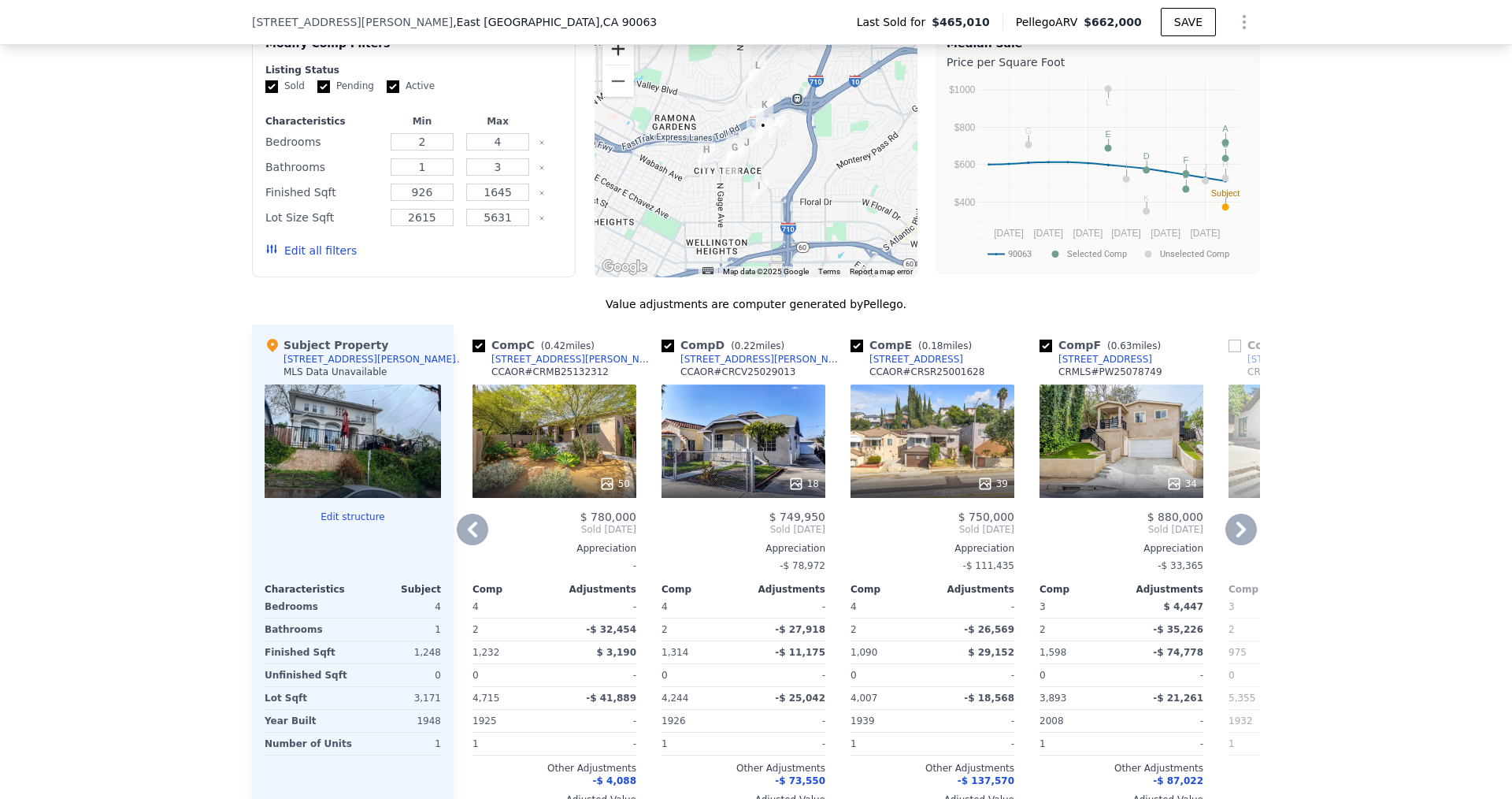
drag, startPoint x: 612, startPoint y: 58, endPoint x: 630, endPoint y: 75, distance: 24.8
click at [612, 59] on button "Zoom in" at bounding box center [618, 49] width 32 height 32
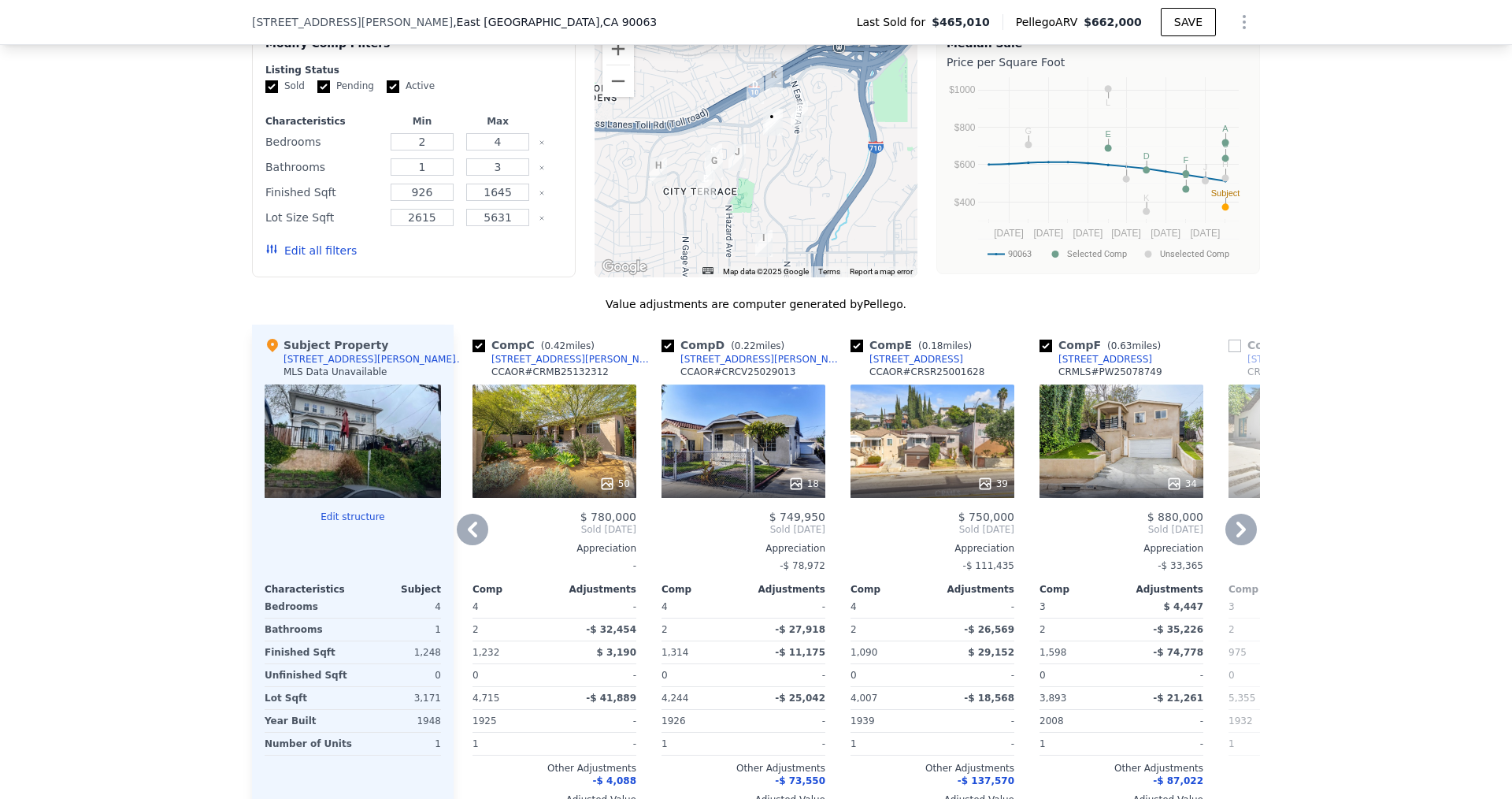
click at [1230, 544] on icon at bounding box center [1242, 530] width 32 height 32
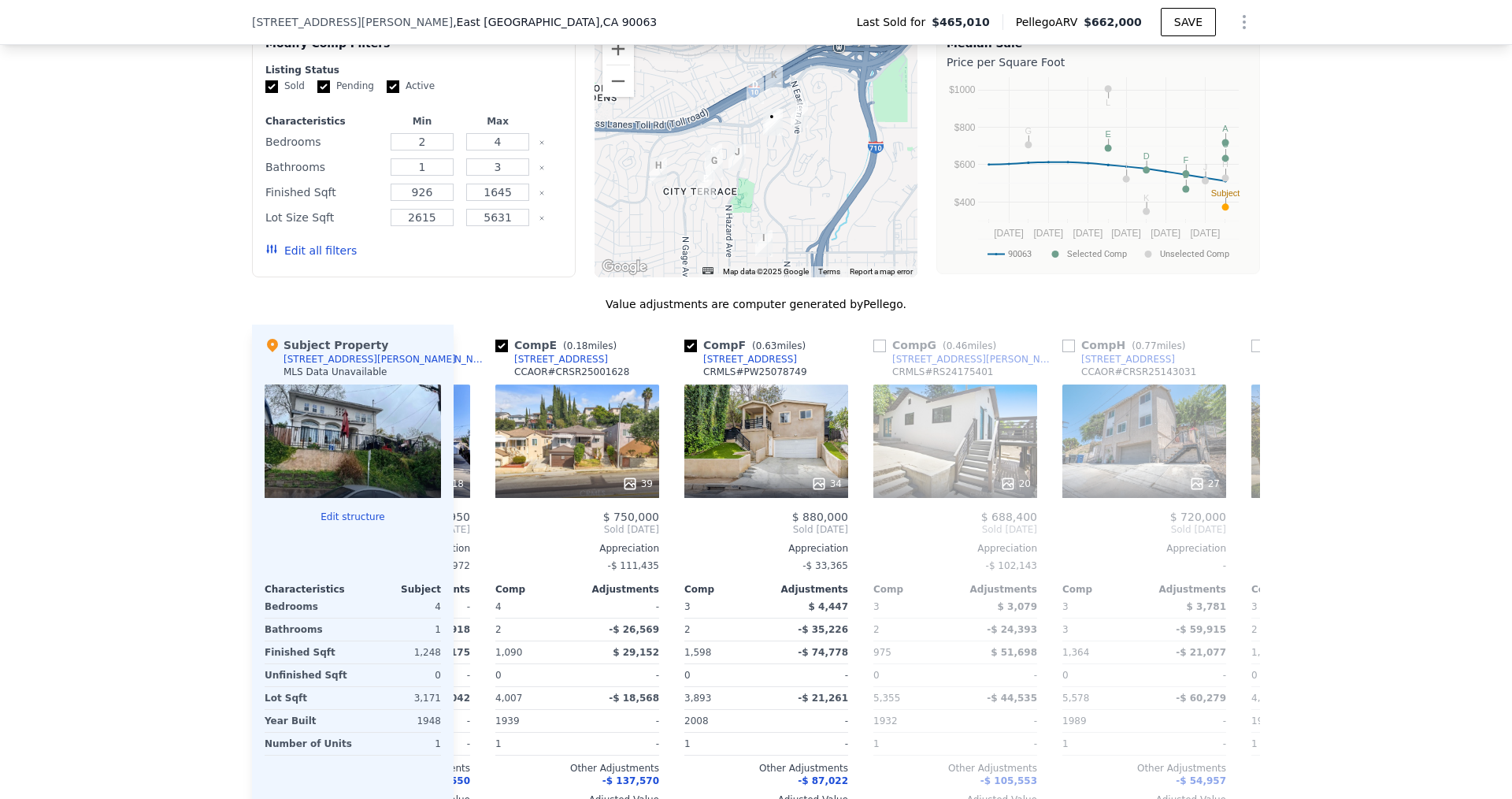
scroll to position [0, 756]
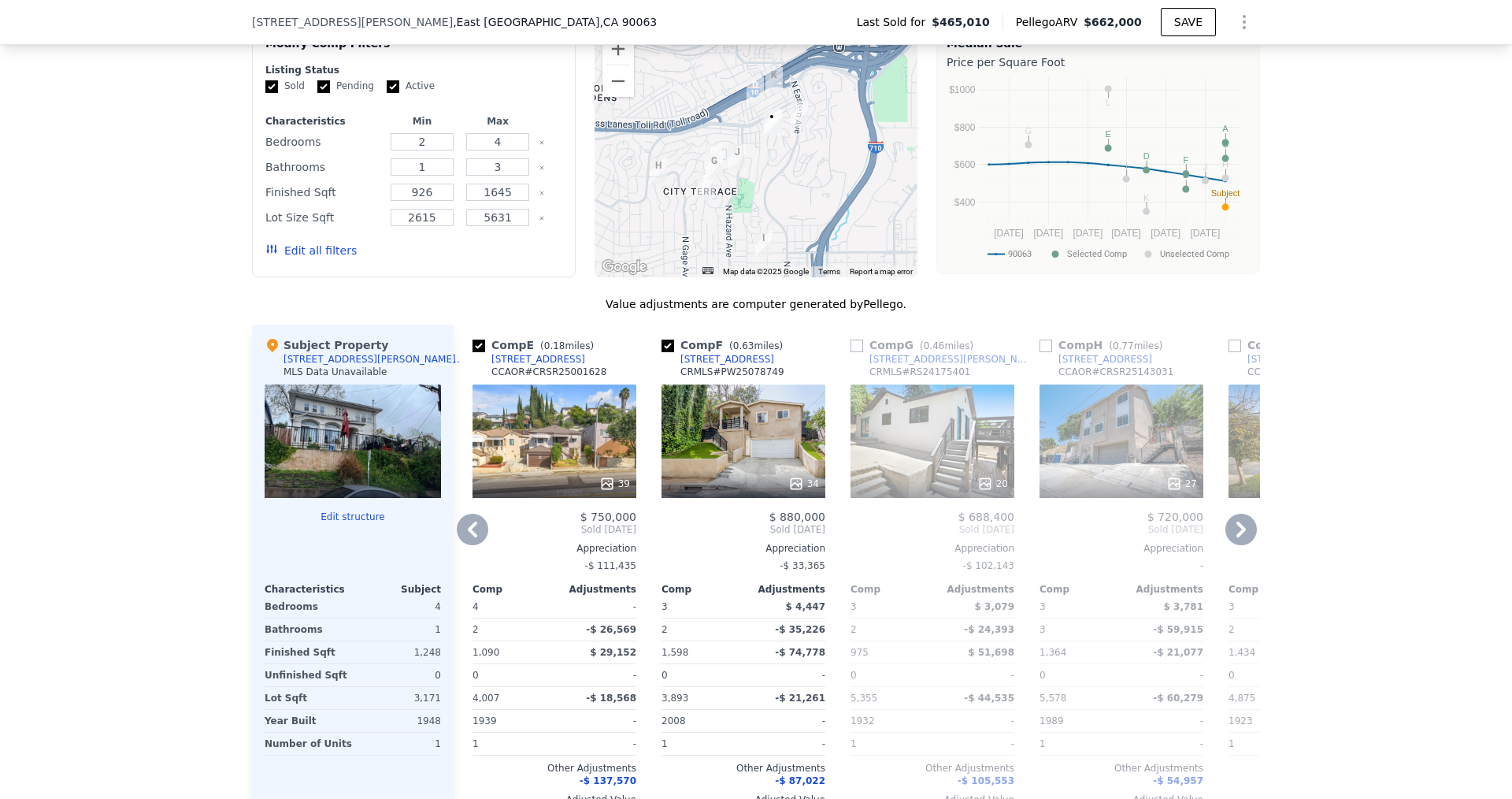
click at [1231, 543] on icon at bounding box center [1242, 530] width 32 height 32
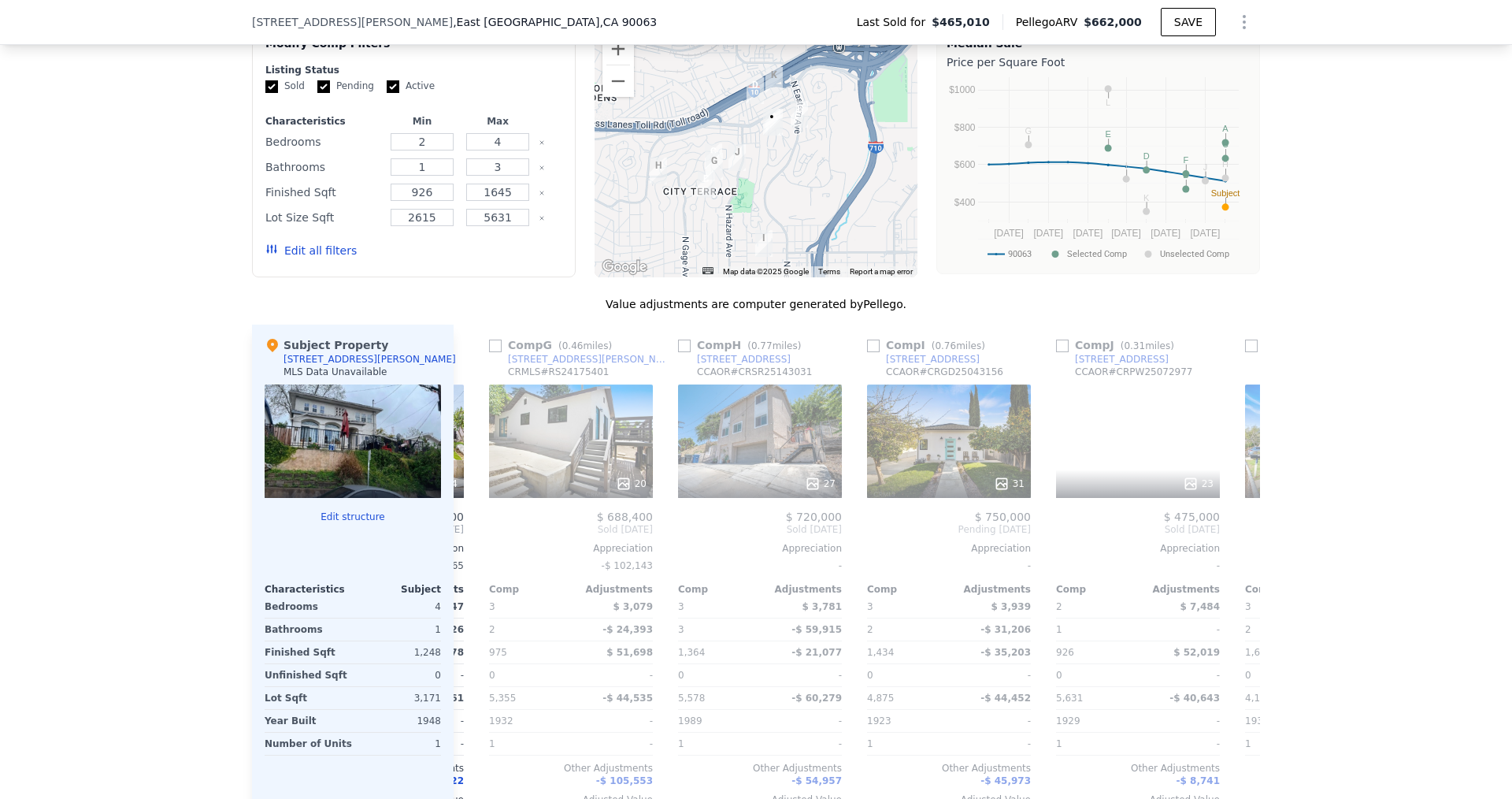
scroll to position [0, 1134]
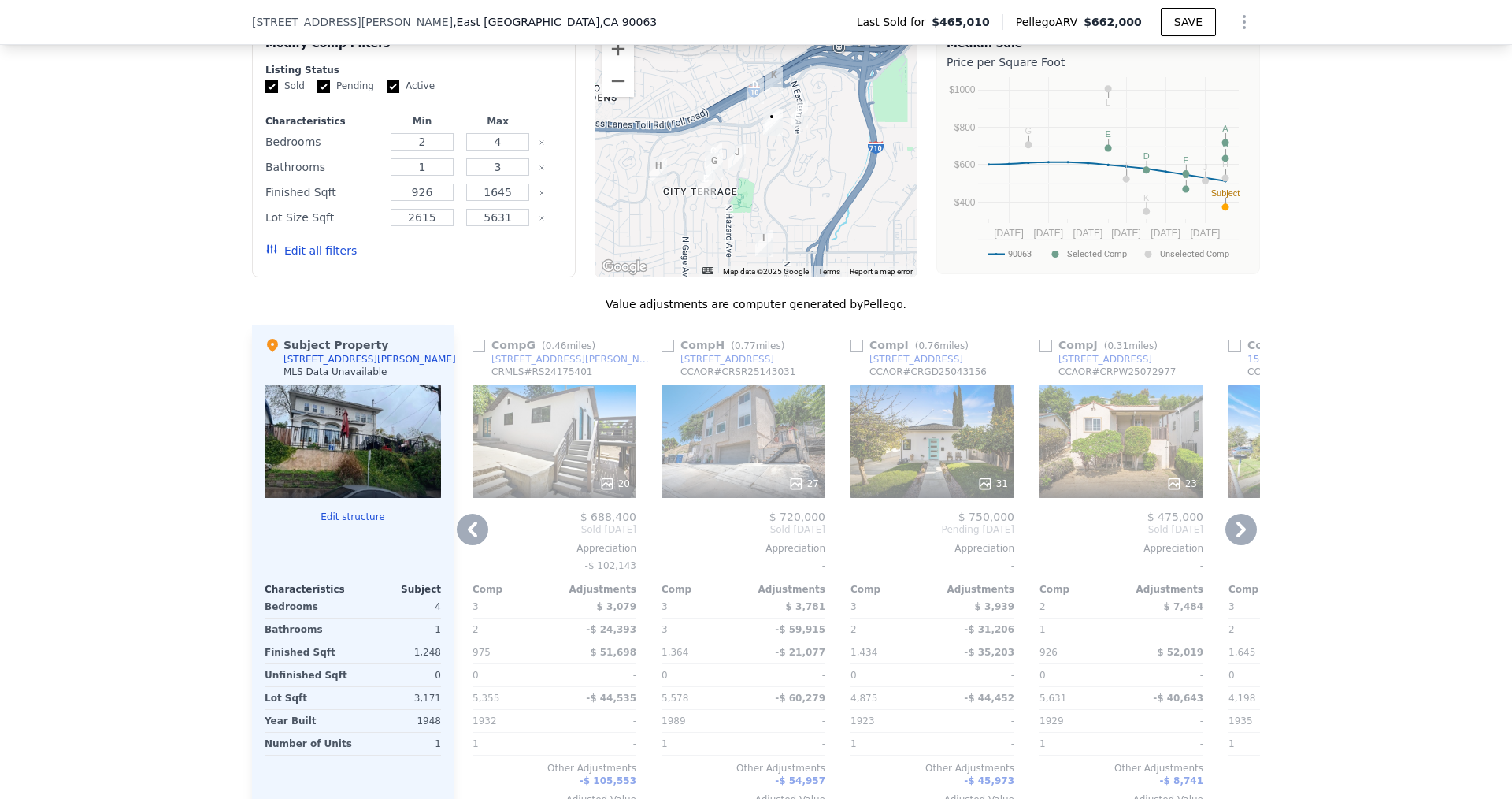
click at [1230, 543] on icon at bounding box center [1242, 530] width 32 height 32
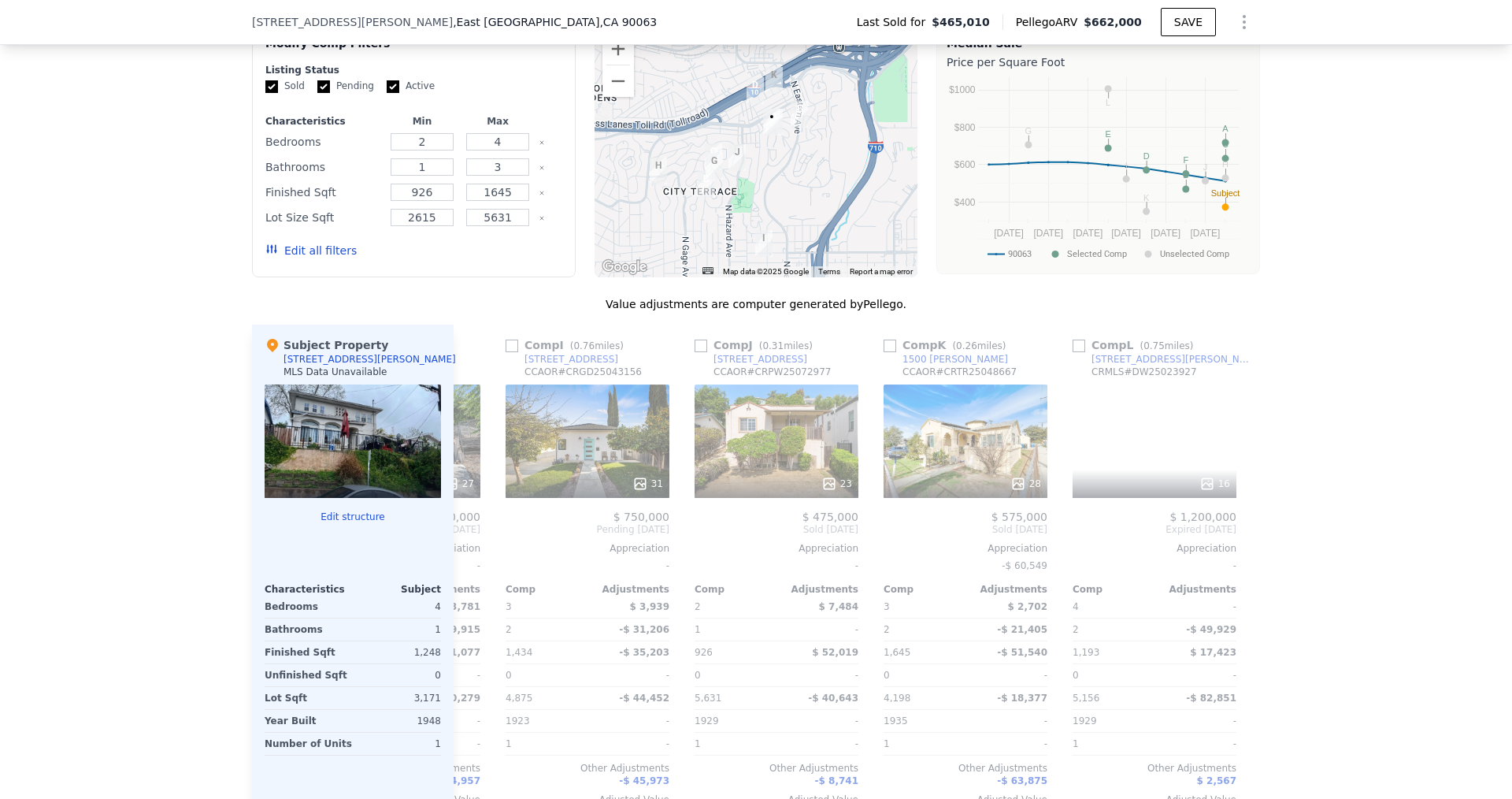
scroll to position [0, 1499]
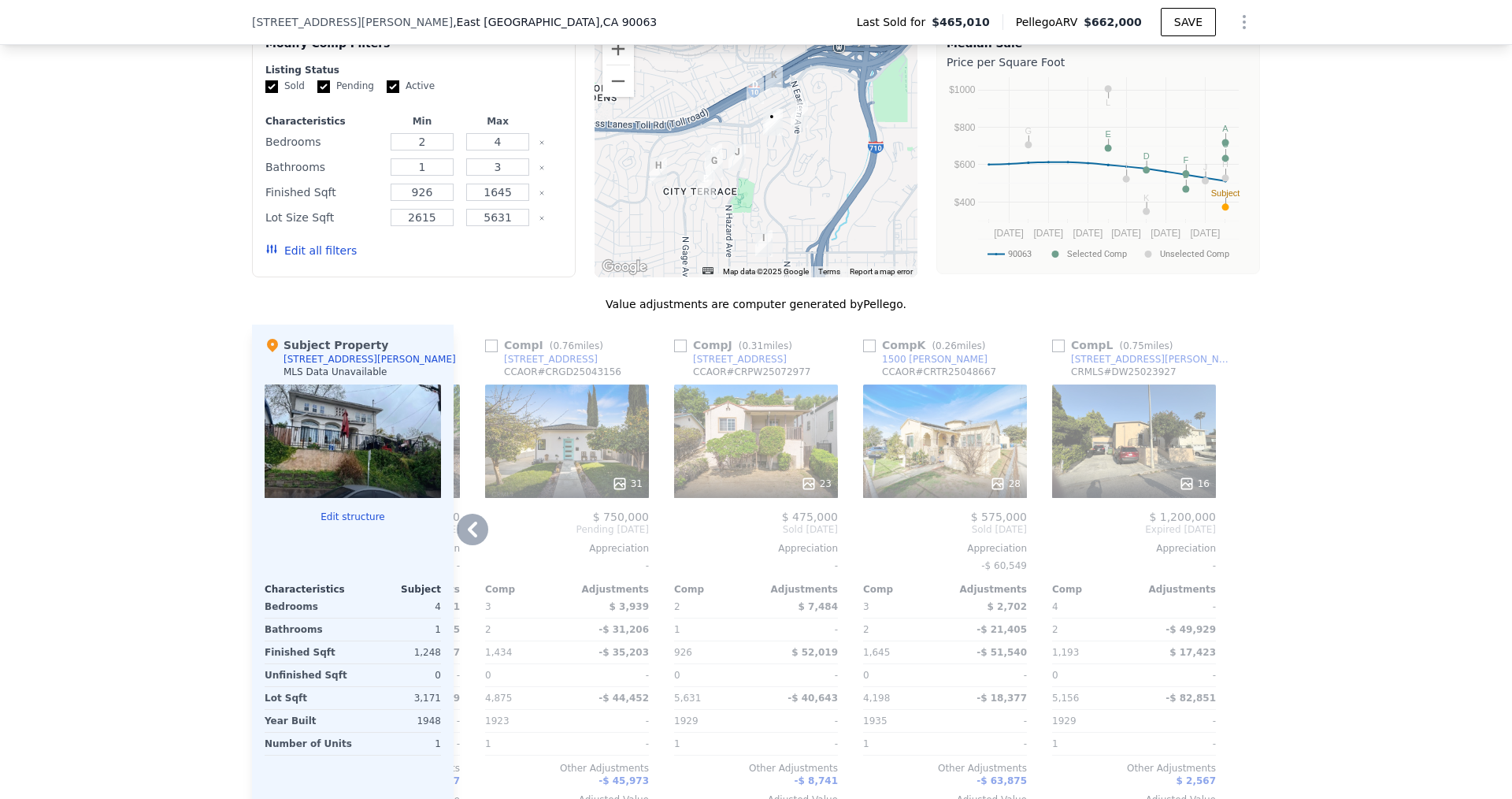
click at [1234, 543] on div at bounding box center [1247, 578] width 25 height 507
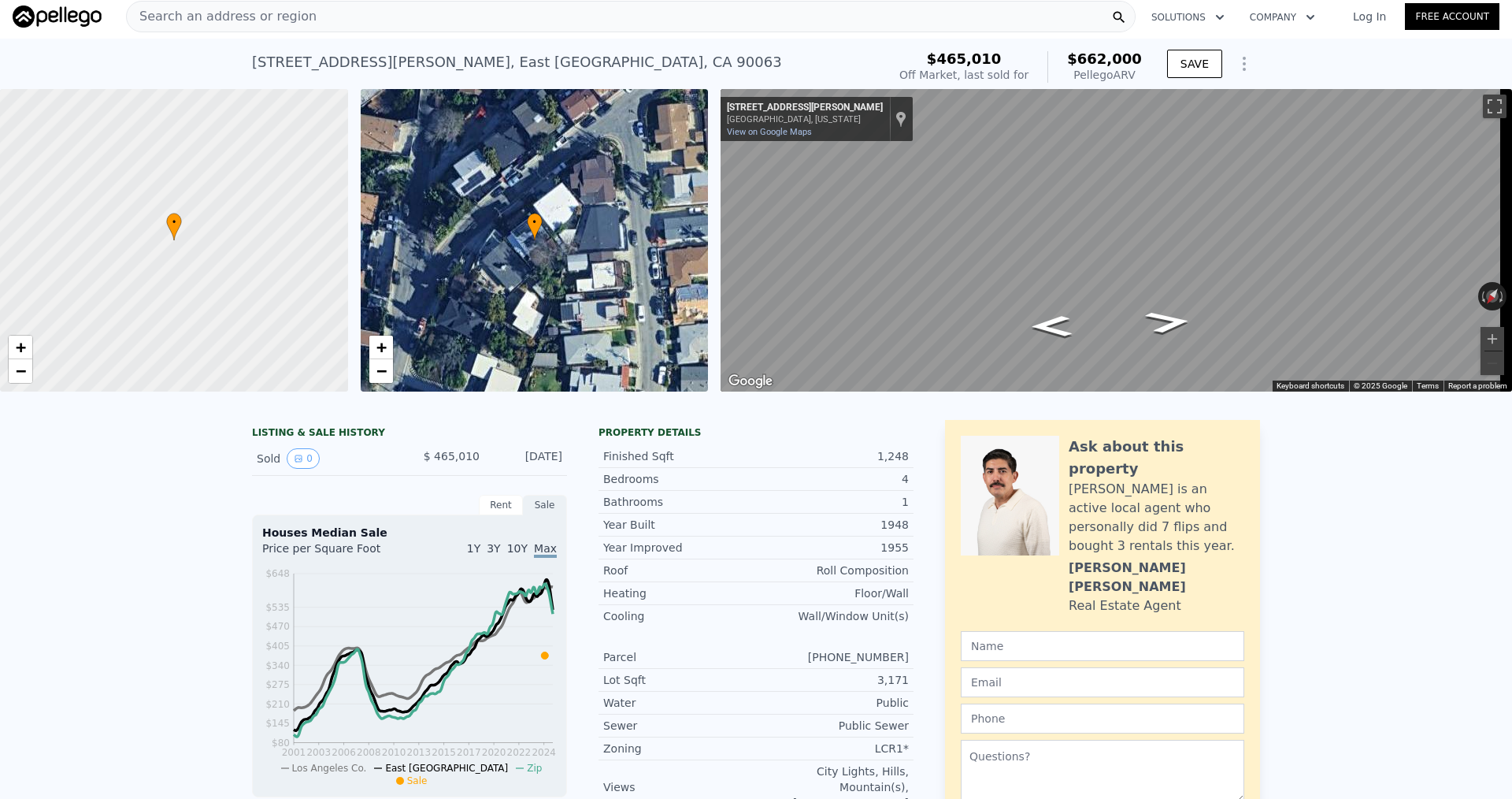
scroll to position [0, 0]
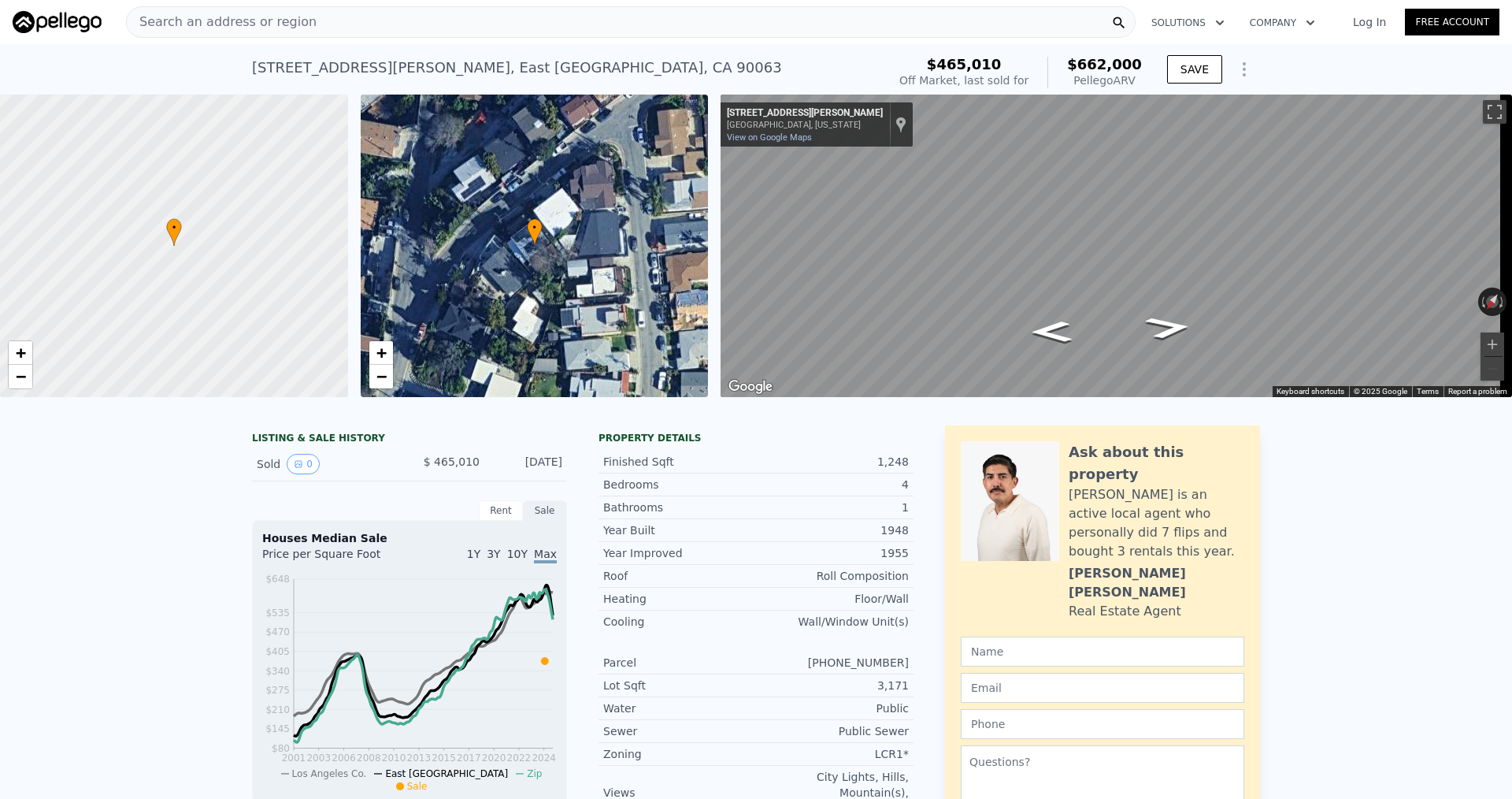
click at [297, 24] on div "Search an address or region" at bounding box center [630, 22] width 1009 height 32
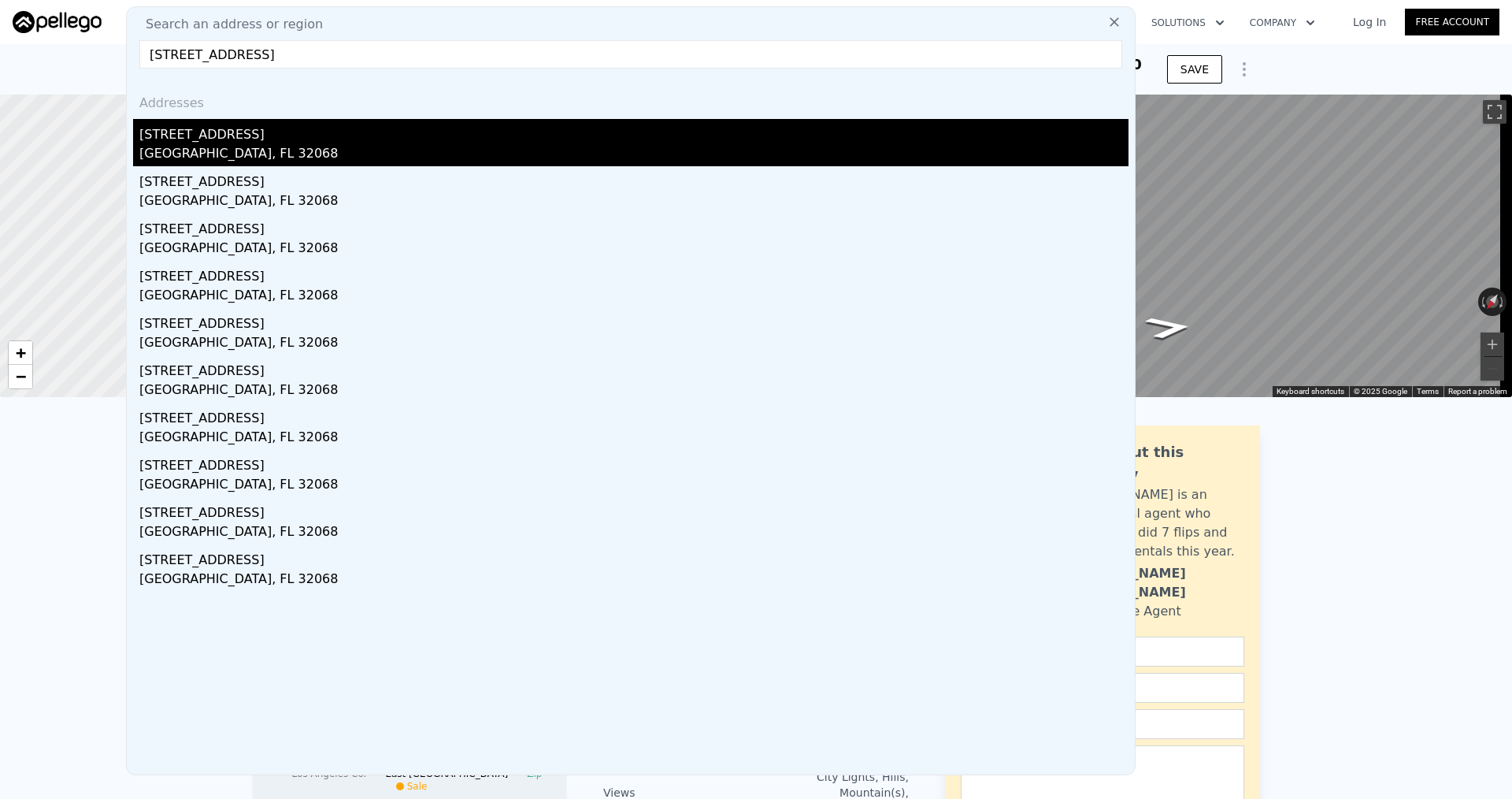
type input "[STREET_ADDRESS]"
click at [343, 142] on div "[STREET_ADDRESS]" at bounding box center [634, 131] width 989 height 25
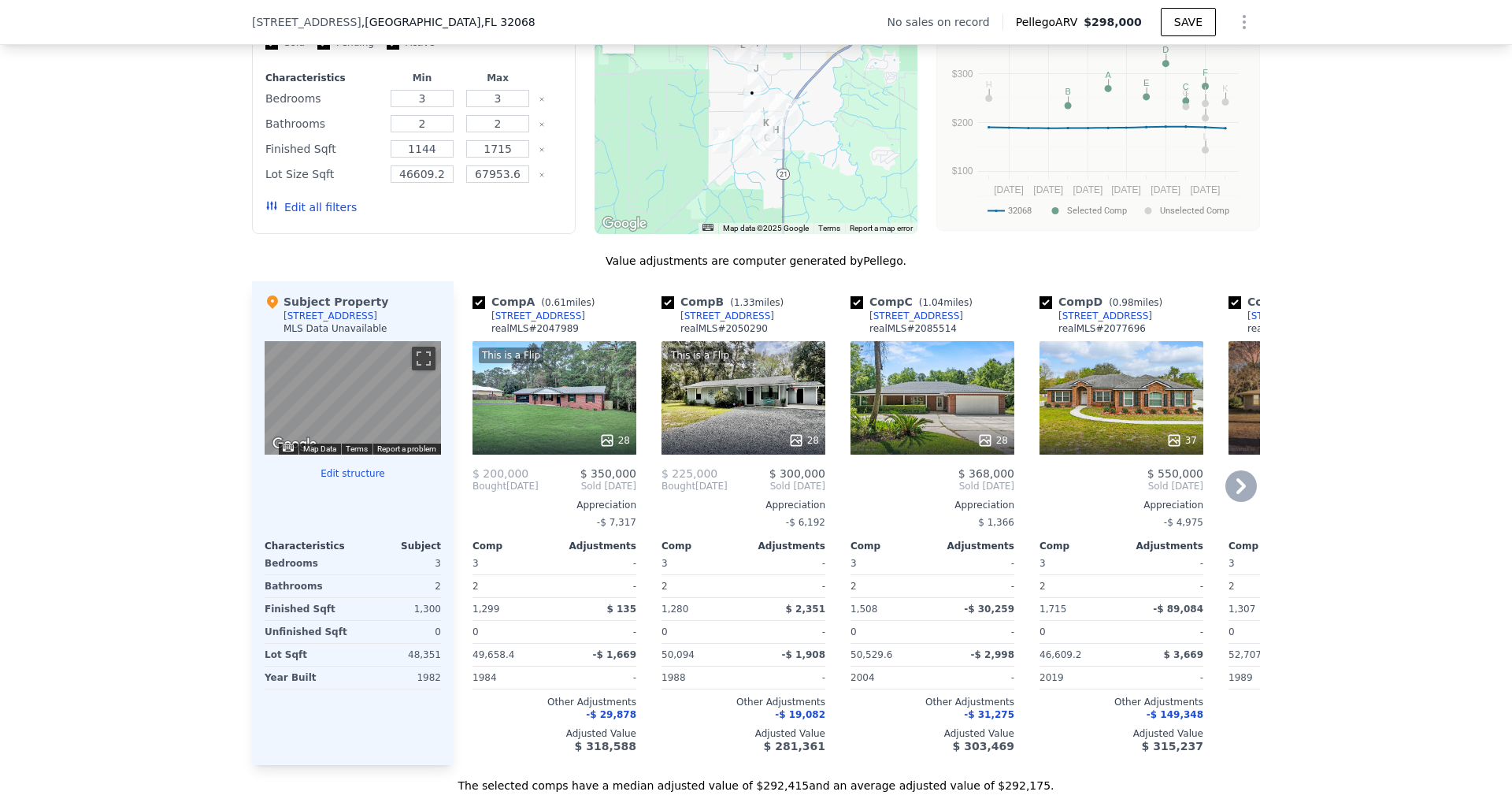
scroll to position [1255, 0]
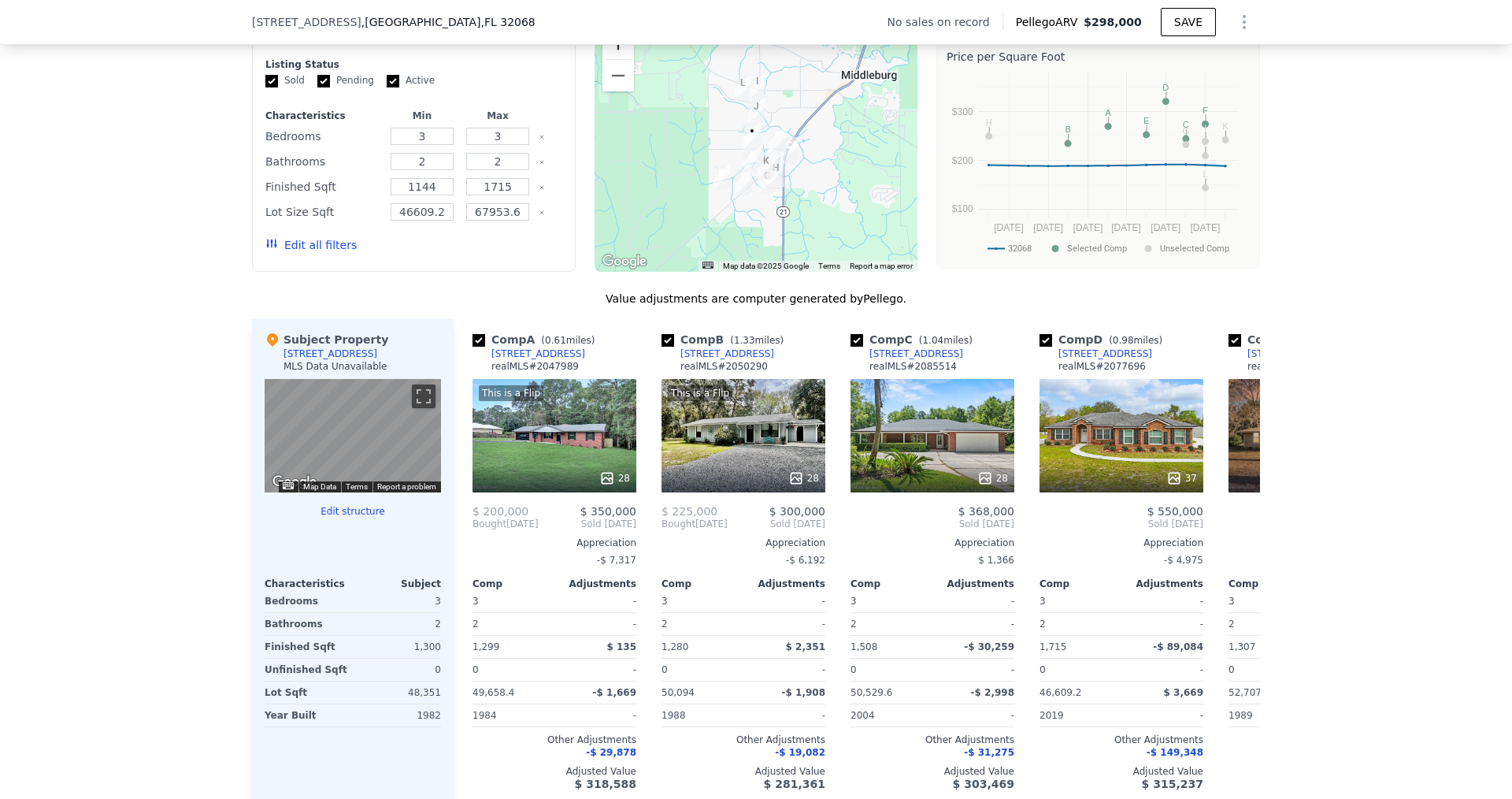
click at [614, 59] on button "Zoom in" at bounding box center [618, 44] width 32 height 32
